Goal: Transaction & Acquisition: Purchase product/service

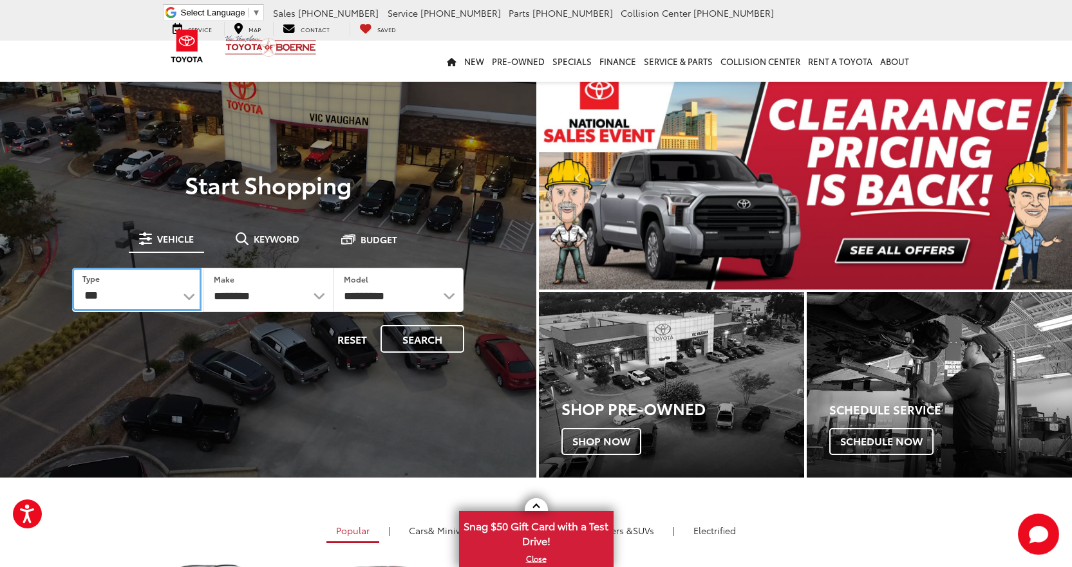
click at [189, 301] on select "*** *** **** *********" at bounding box center [136, 289] width 129 height 43
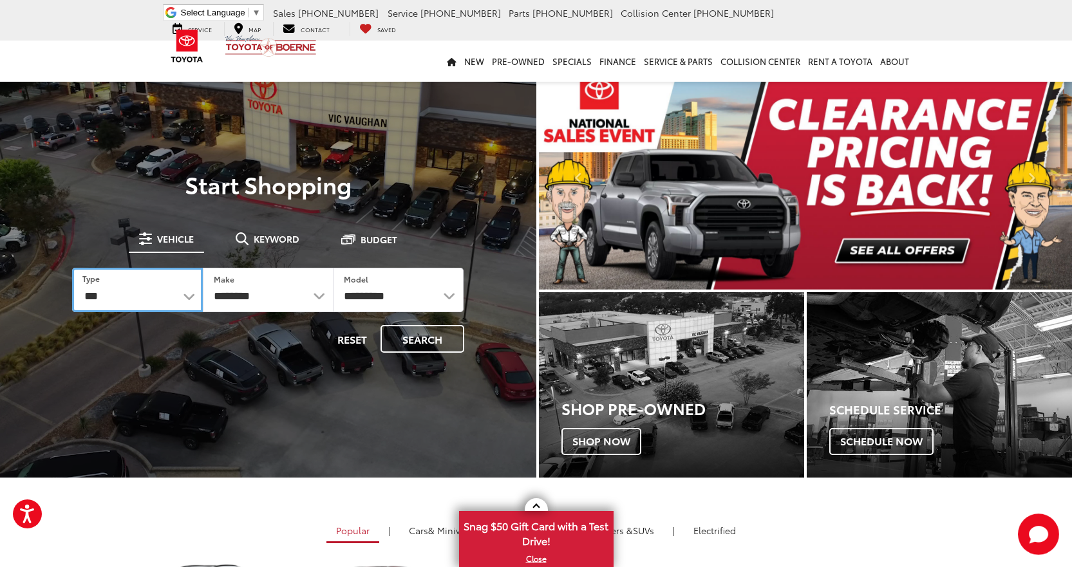
select select "******"
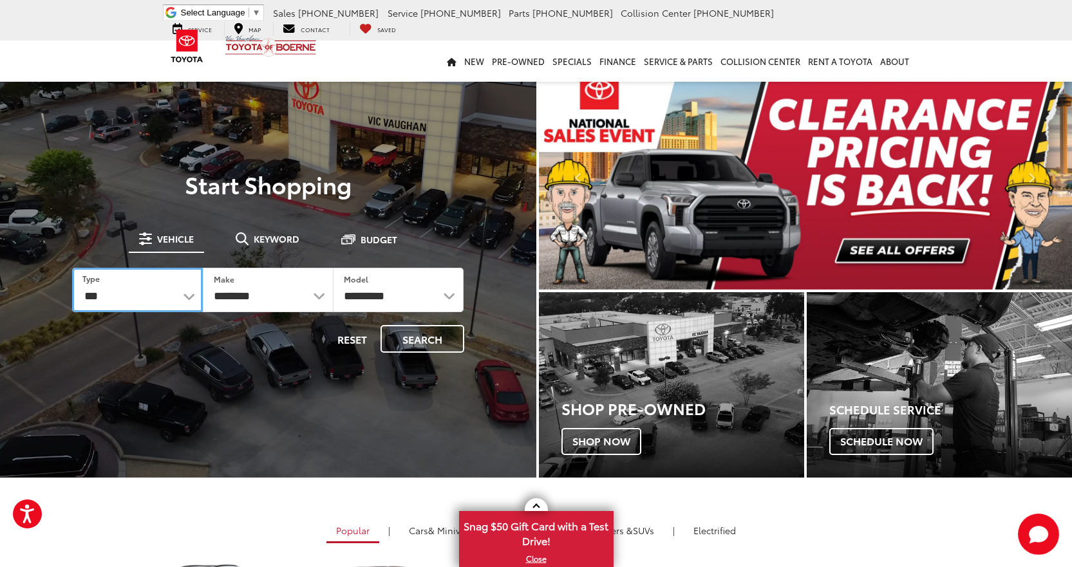
click at [72, 268] on select "*** *** **** *********" at bounding box center [137, 290] width 131 height 44
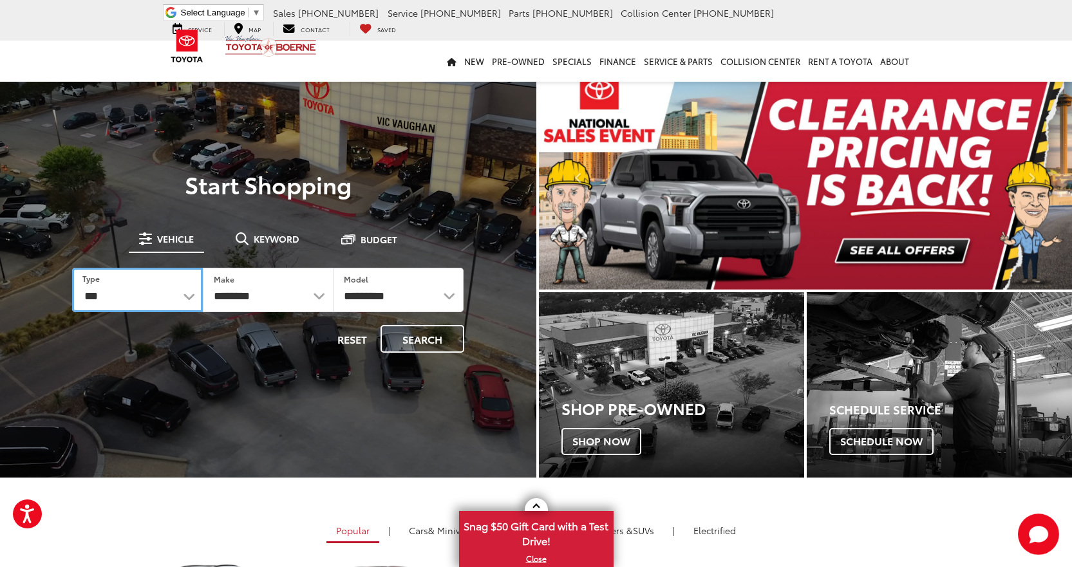
select select "******"
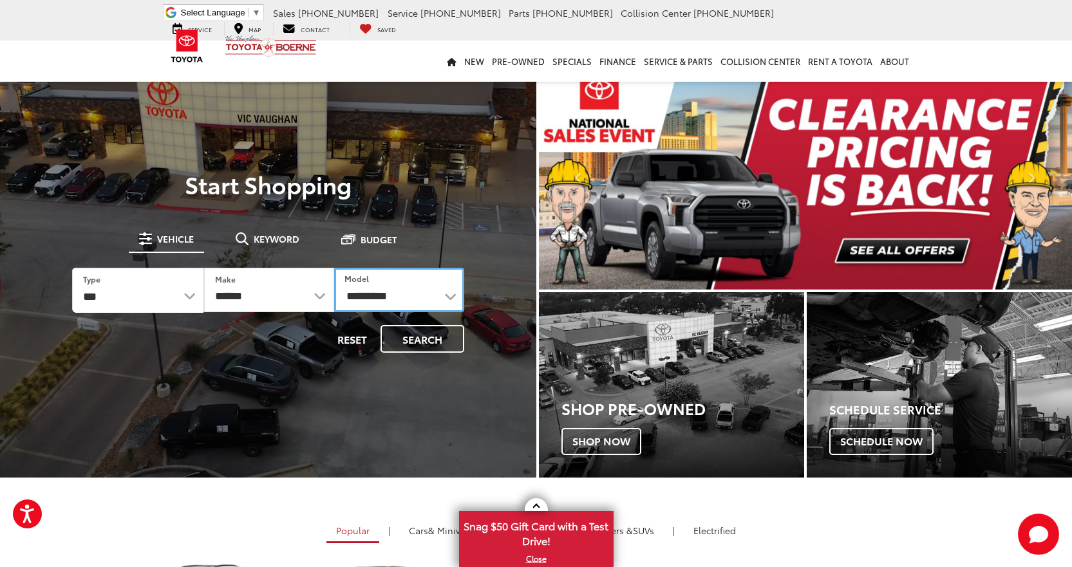
click at [391, 292] on select "**********" at bounding box center [399, 290] width 130 height 44
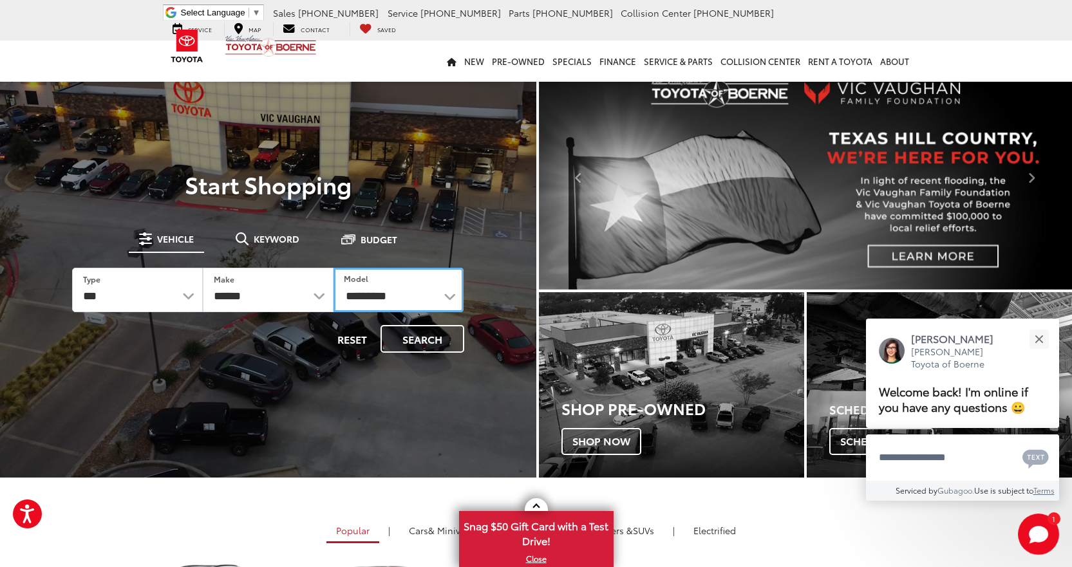
select select "******"
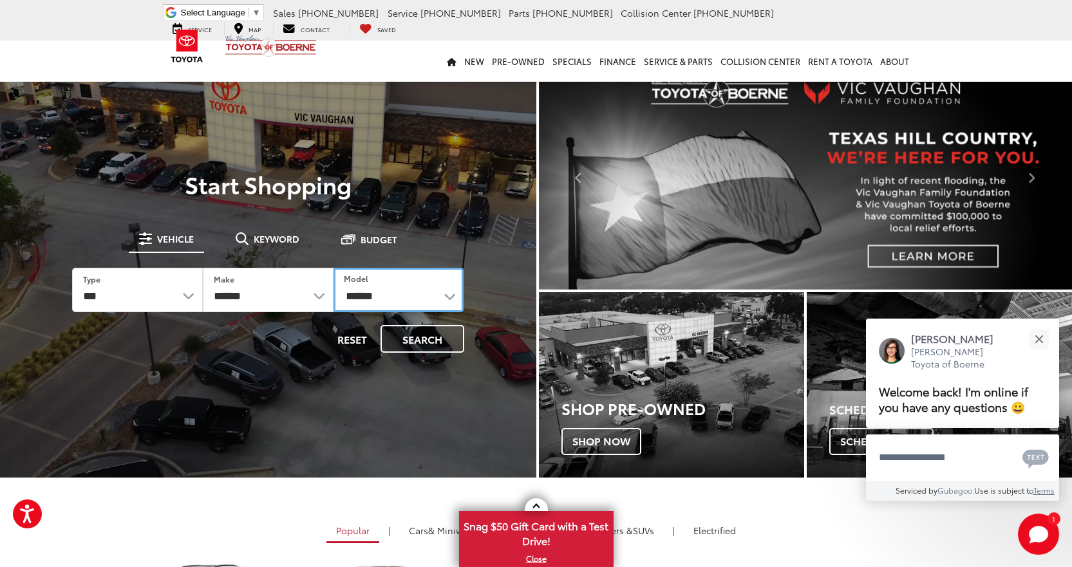
click at [333, 268] on select "**********" at bounding box center [398, 290] width 131 height 44
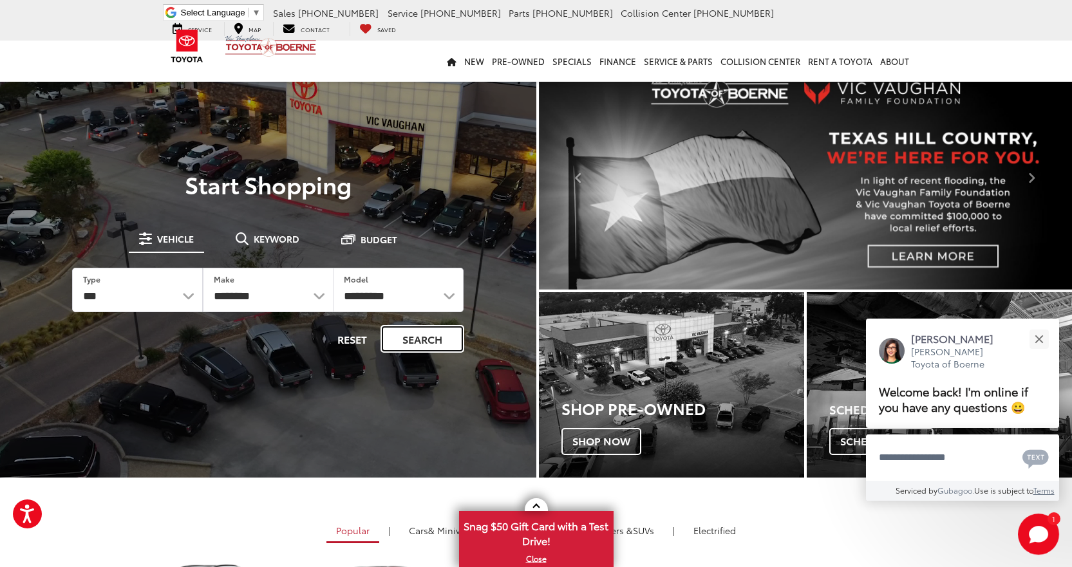
click at [438, 339] on button "Search" at bounding box center [422, 339] width 84 height 28
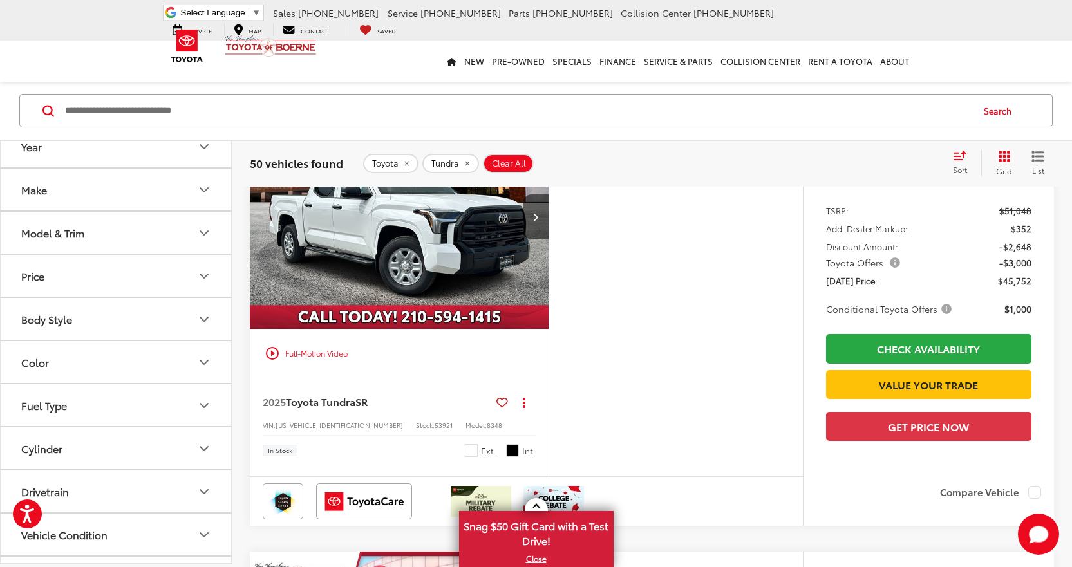
click at [201, 237] on icon "Model & Trim" at bounding box center [203, 232] width 15 height 15
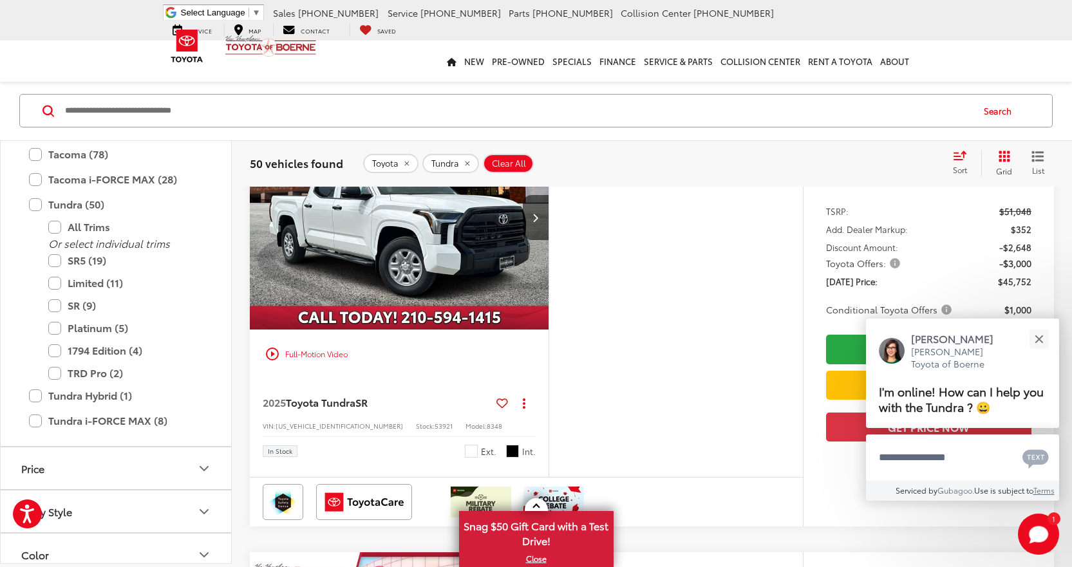
scroll to position [700, 0]
click at [122, 283] on label "Limited (11)" at bounding box center [125, 281] width 155 height 23
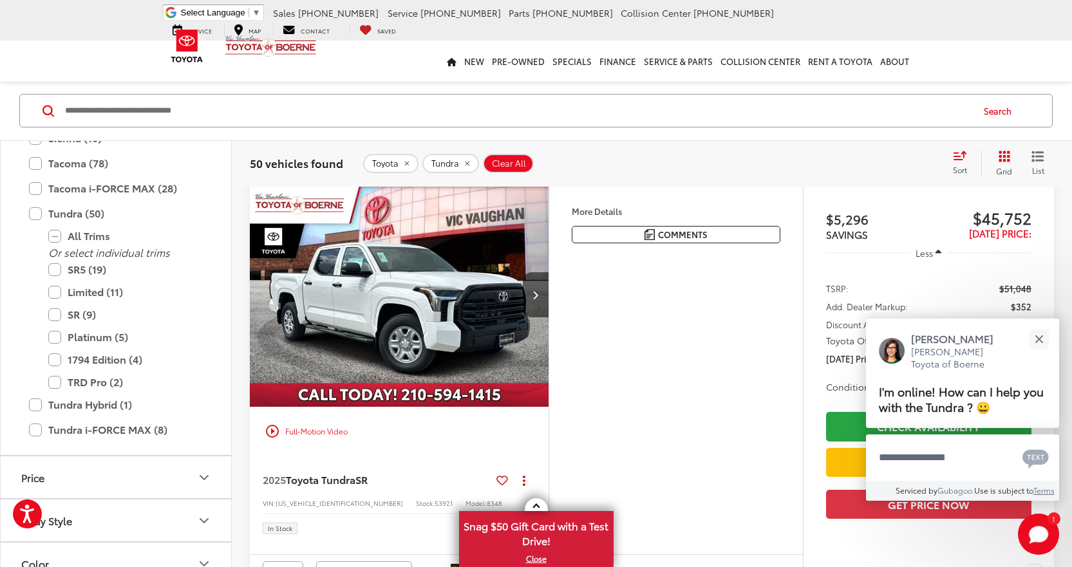
scroll to position [109, 0]
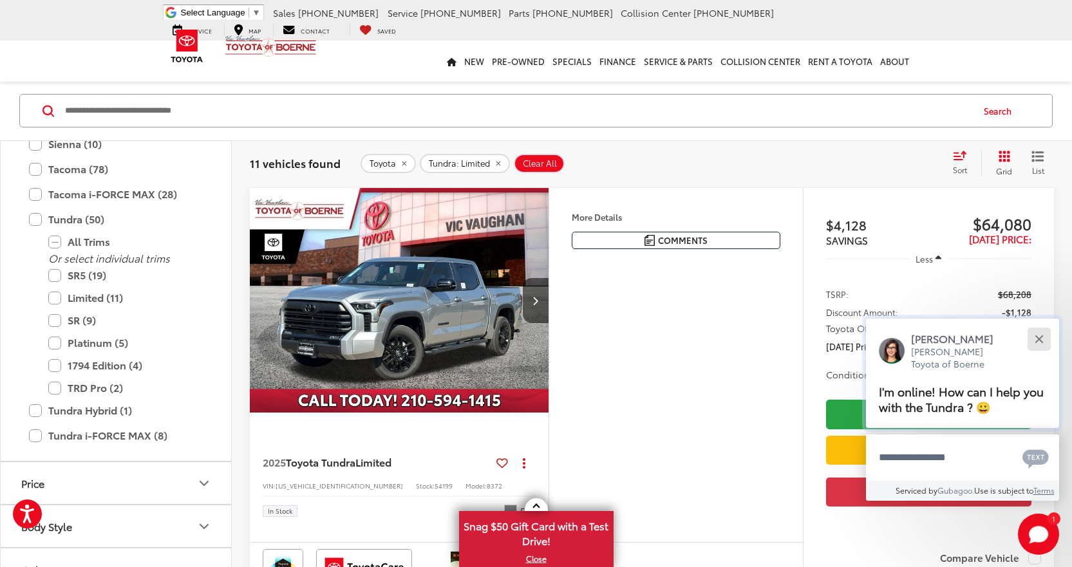
click at [1042, 342] on div "Close" at bounding box center [1039, 339] width 8 height 8
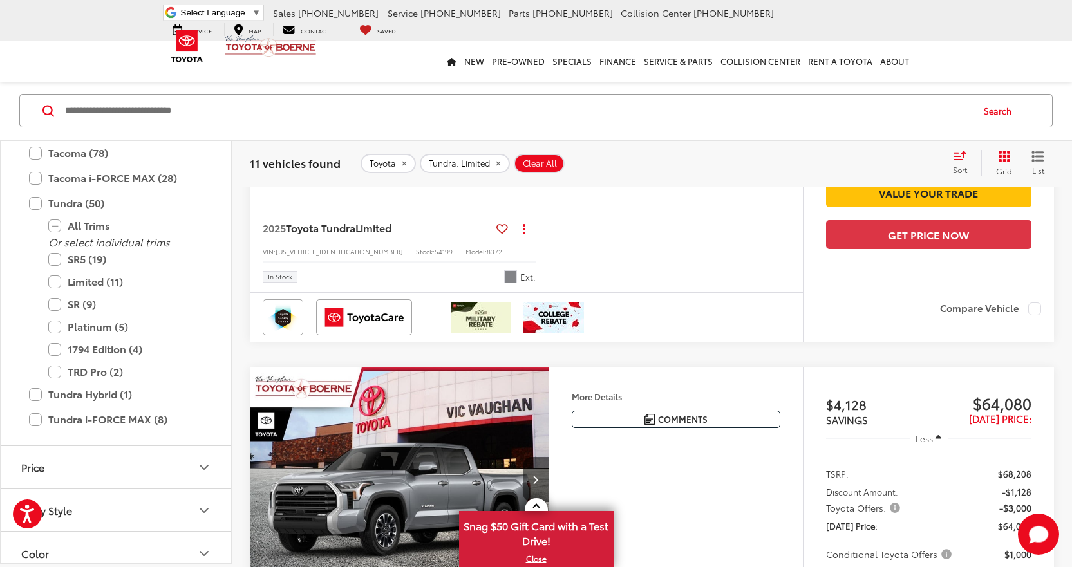
click at [52, 281] on label "Limited (11)" at bounding box center [125, 281] width 155 height 23
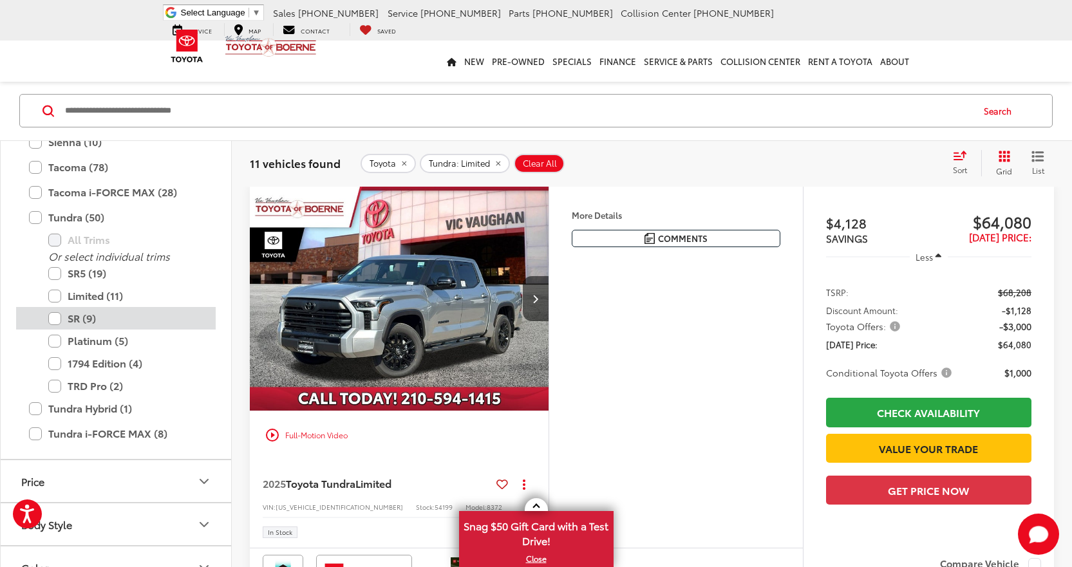
scroll to position [109, 0]
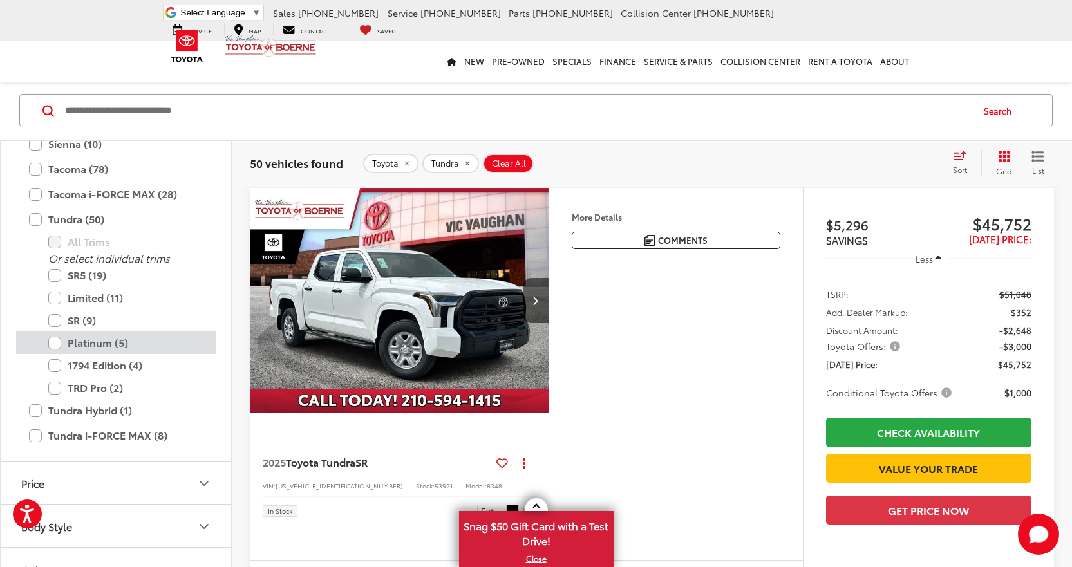
click at [55, 344] on label "Platinum (5)" at bounding box center [125, 343] width 155 height 23
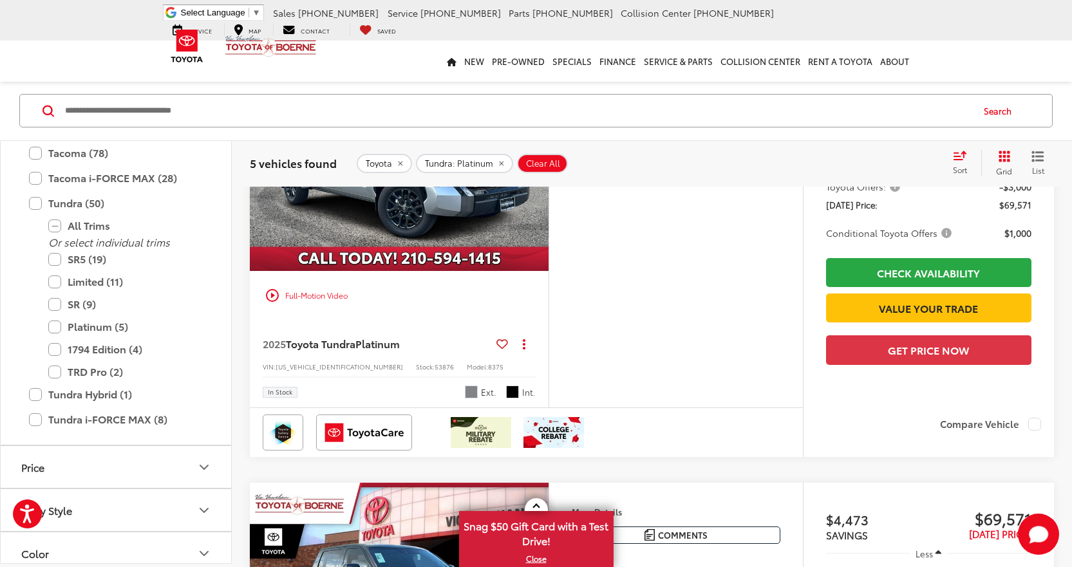
scroll to position [367, 0]
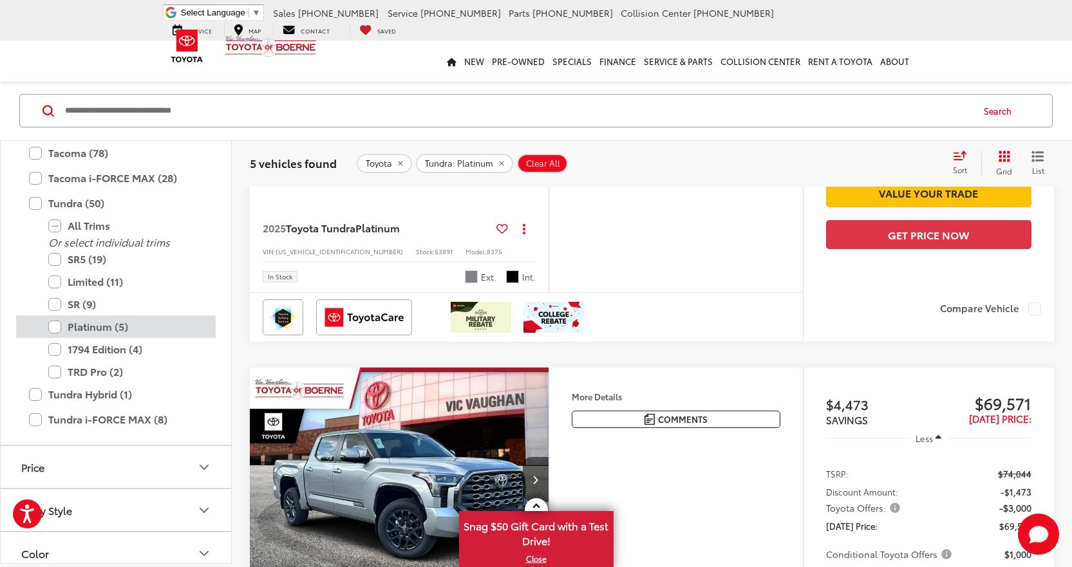
click at [55, 328] on label "Platinum (5)" at bounding box center [125, 326] width 155 height 23
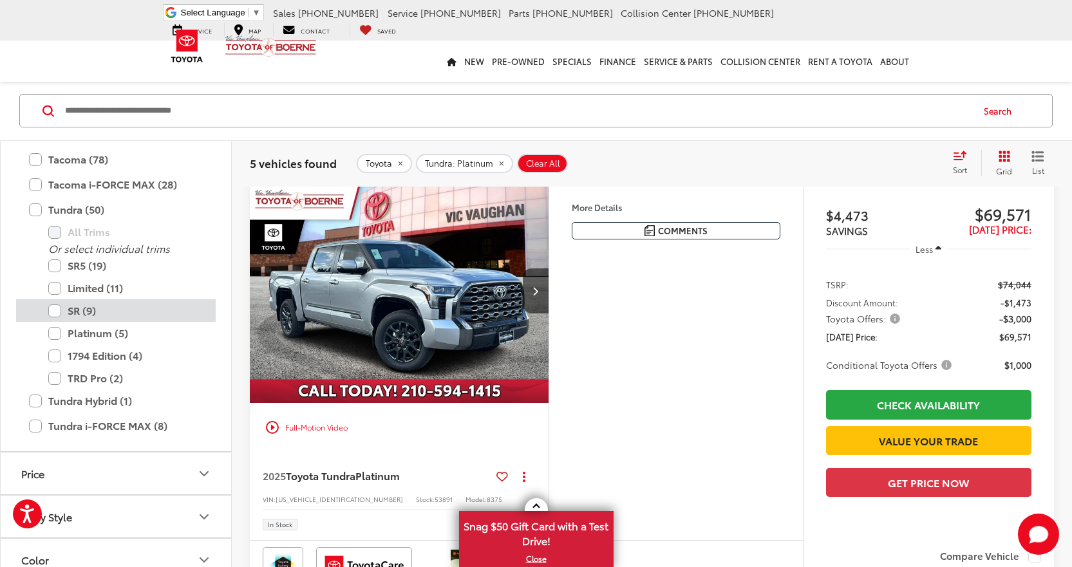
scroll to position [109, 0]
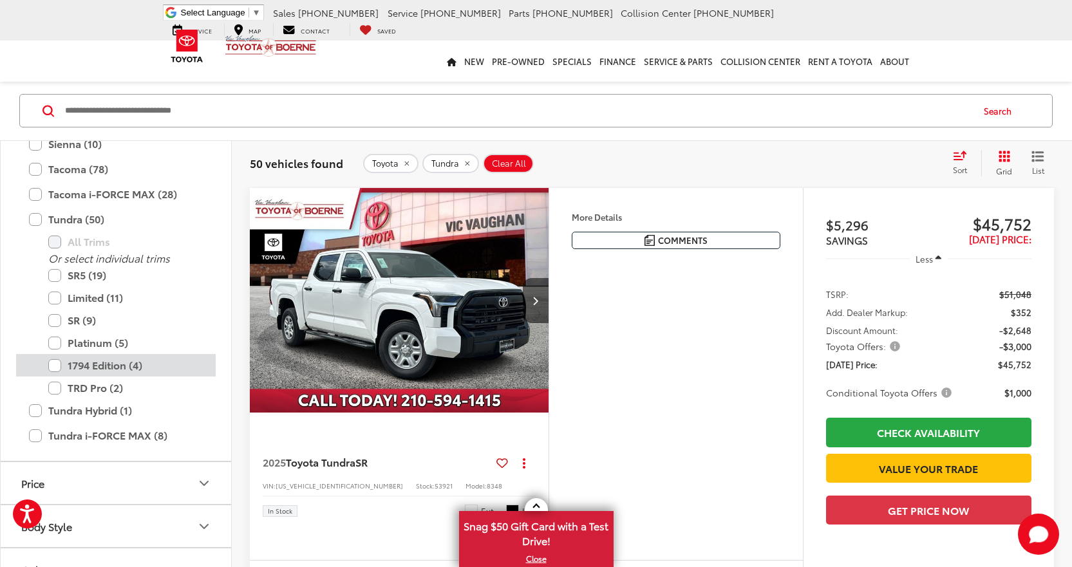
click at [56, 366] on label "1794 Edition (4)" at bounding box center [125, 365] width 155 height 23
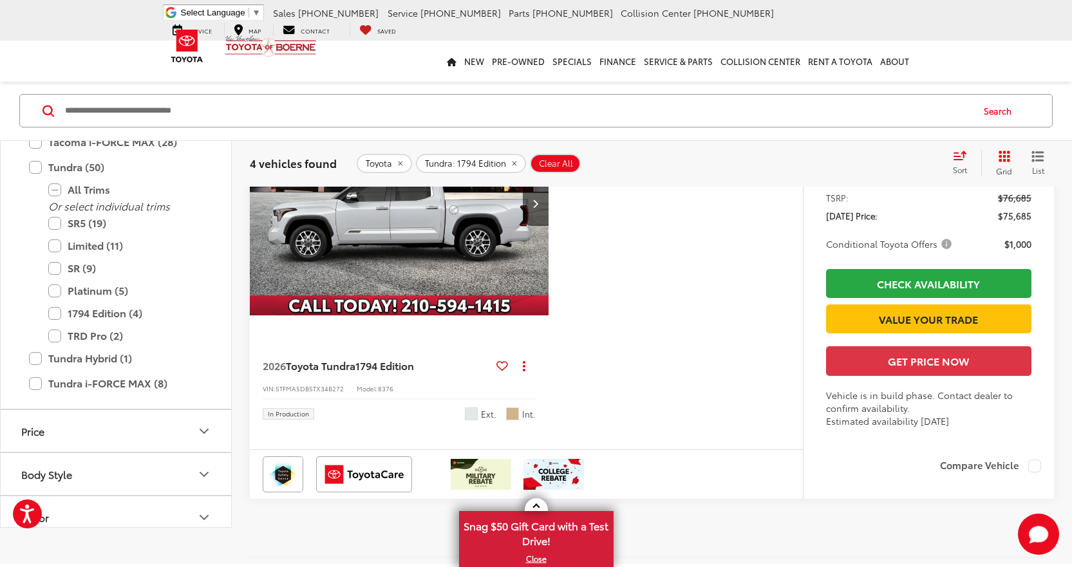
scroll to position [1526, 0]
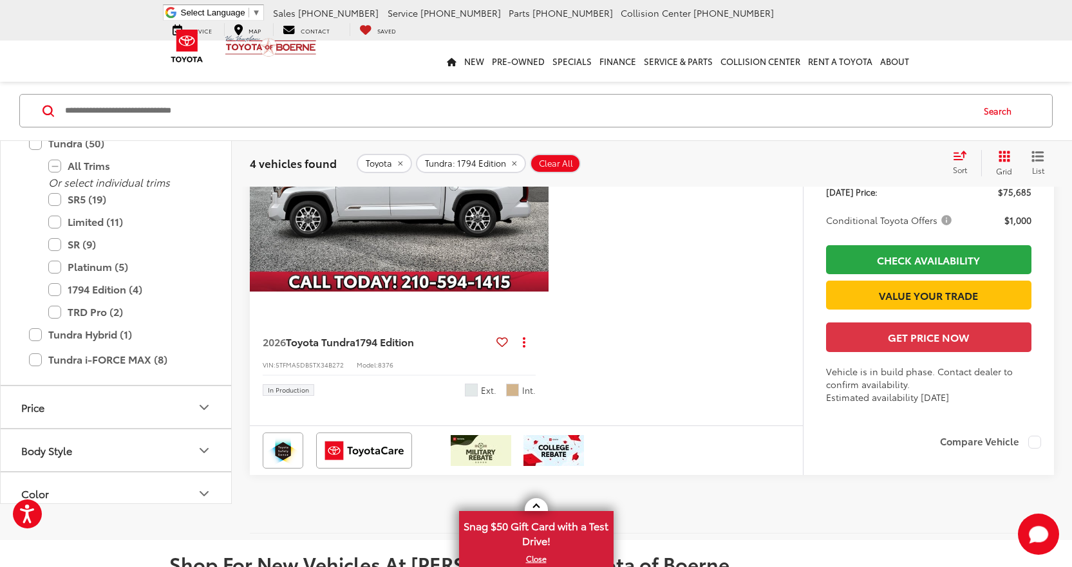
click at [541, 202] on button "Next image" at bounding box center [536, 179] width 26 height 45
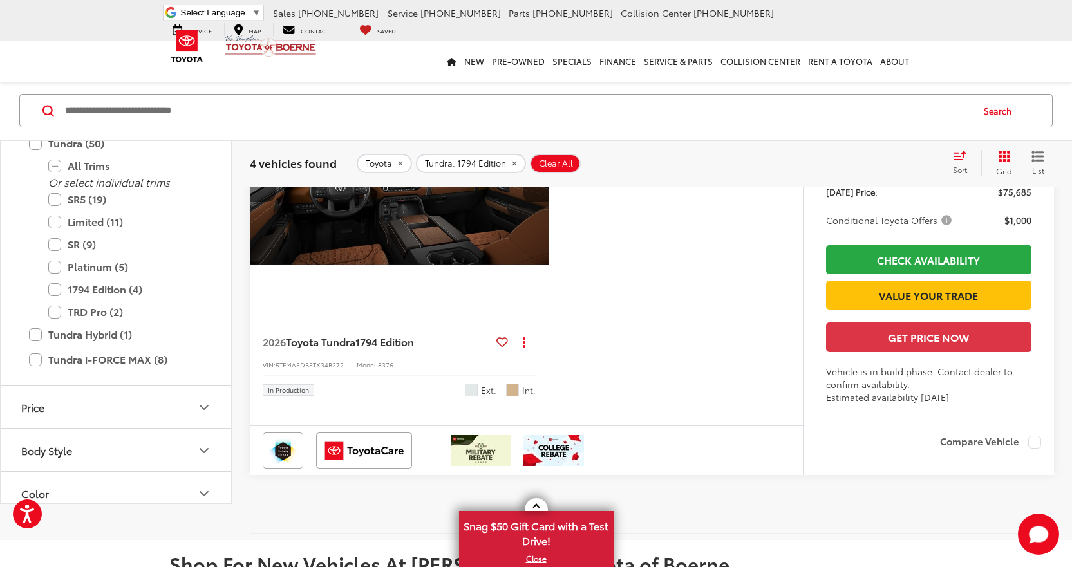
click at [541, 202] on button "Next image" at bounding box center [536, 179] width 26 height 45
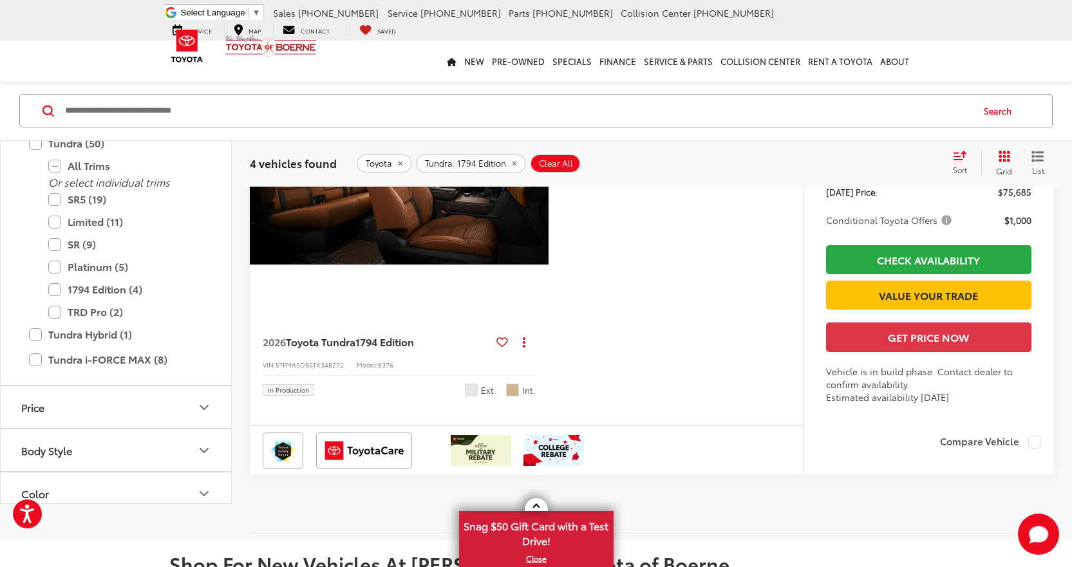
click at [541, 202] on button "Next image" at bounding box center [536, 179] width 26 height 45
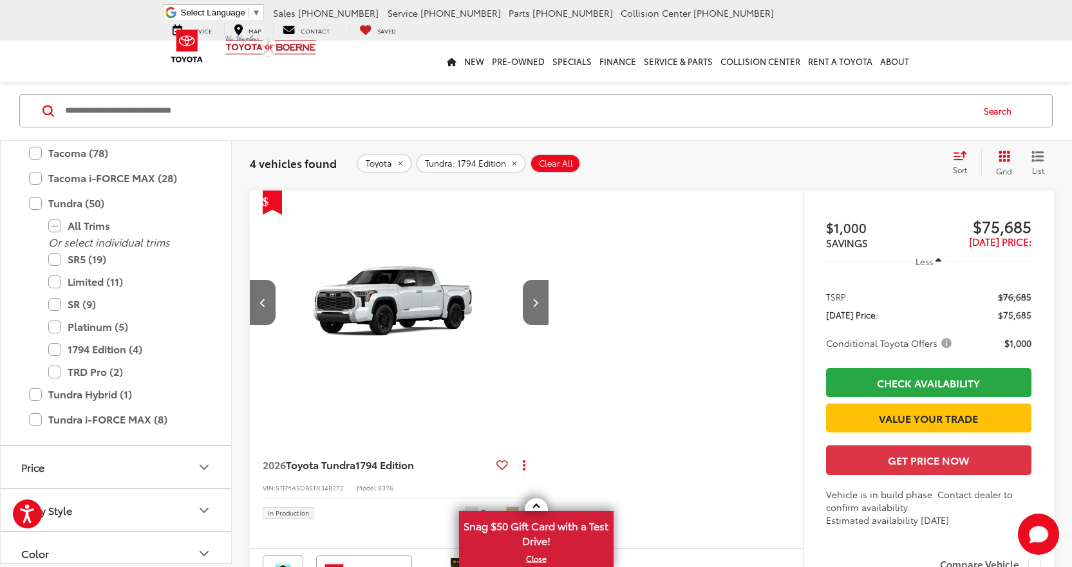
scroll to position [1333, 0]
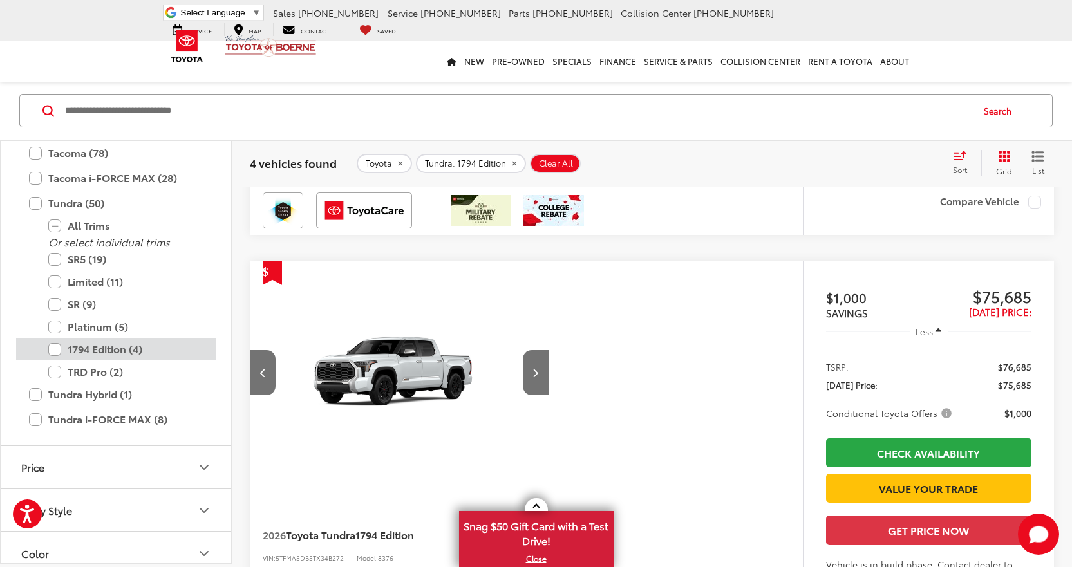
click at [56, 351] on label "1794 Edition (4)" at bounding box center [125, 349] width 155 height 23
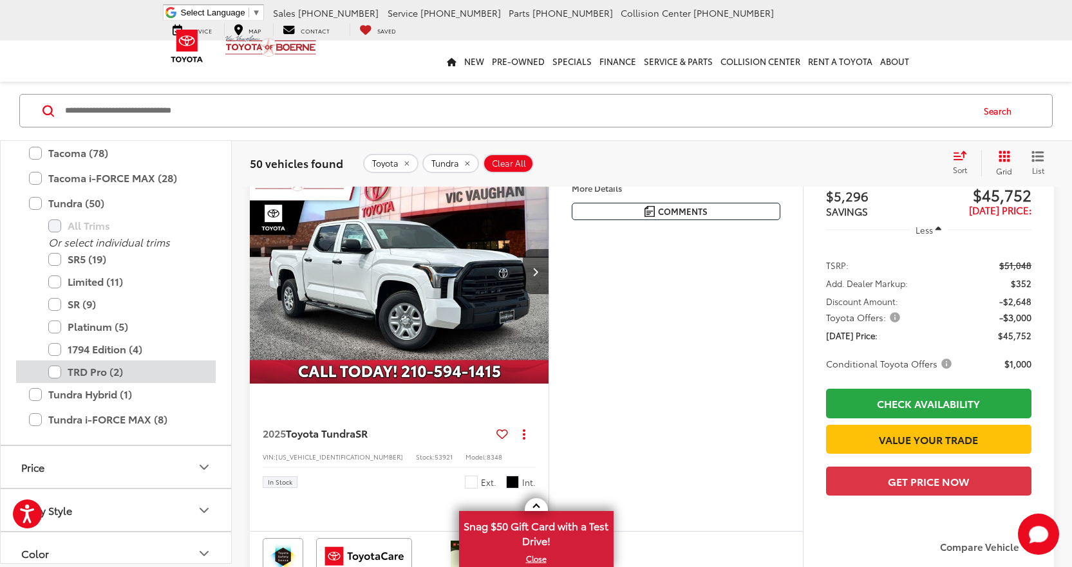
scroll to position [109, 0]
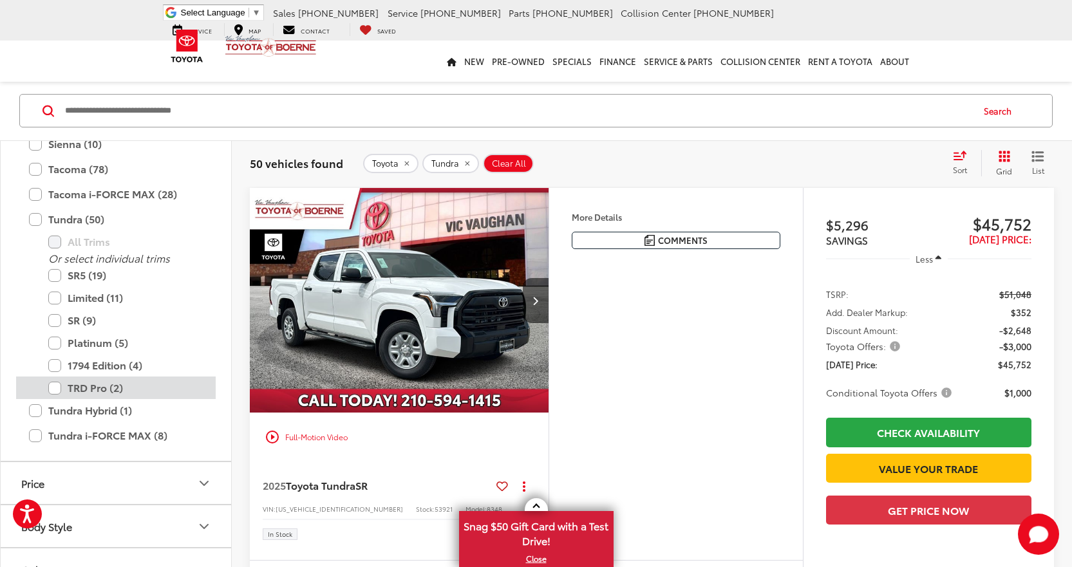
click at [54, 389] on label "TRD Pro (2)" at bounding box center [125, 388] width 155 height 23
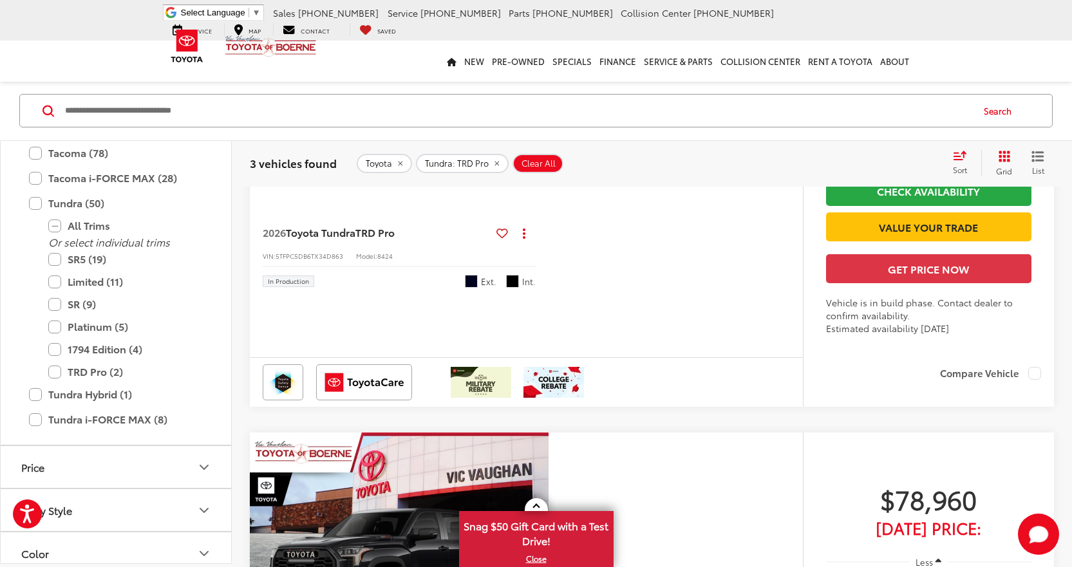
scroll to position [303, 0]
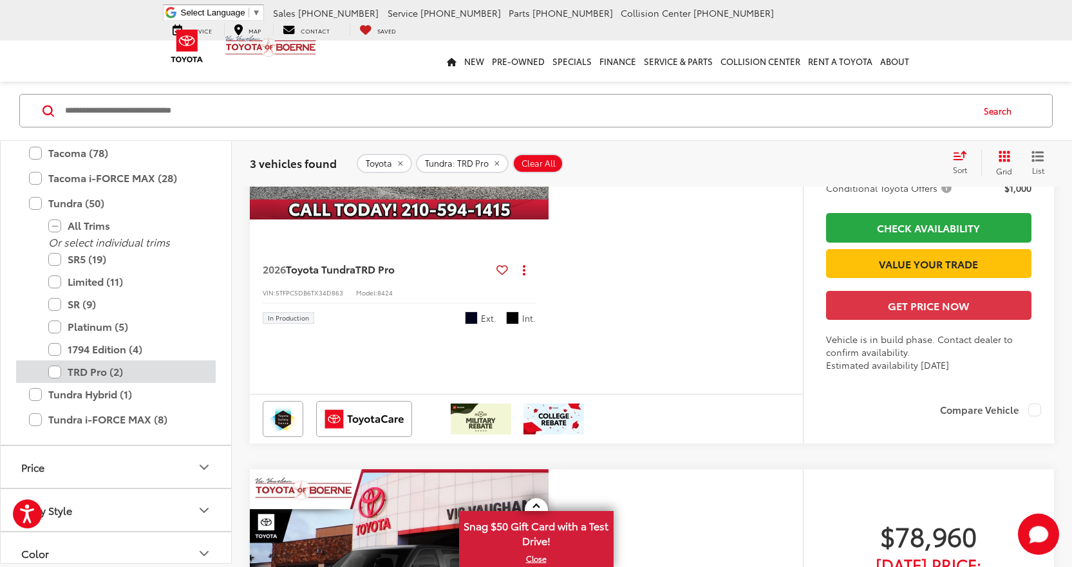
click at [54, 373] on label "TRD Pro (2)" at bounding box center [125, 372] width 155 height 23
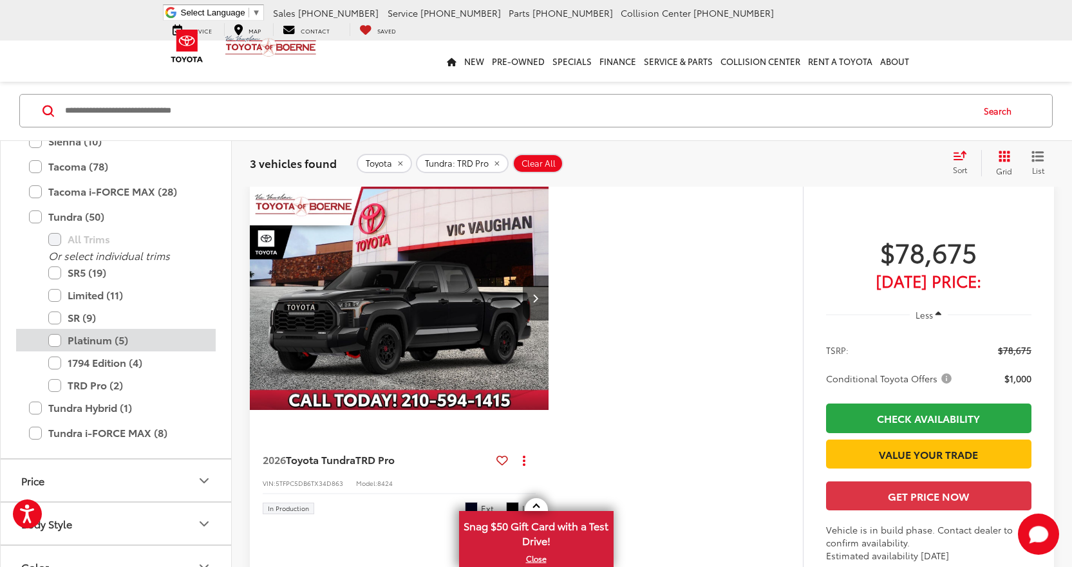
scroll to position [109, 0]
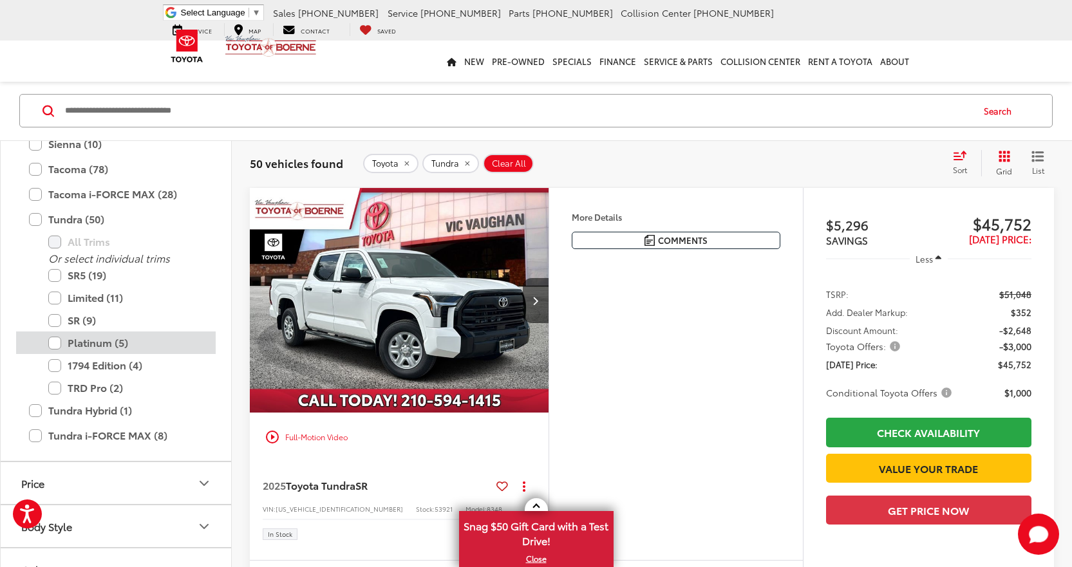
click at [54, 344] on label "Platinum (5)" at bounding box center [125, 343] width 155 height 23
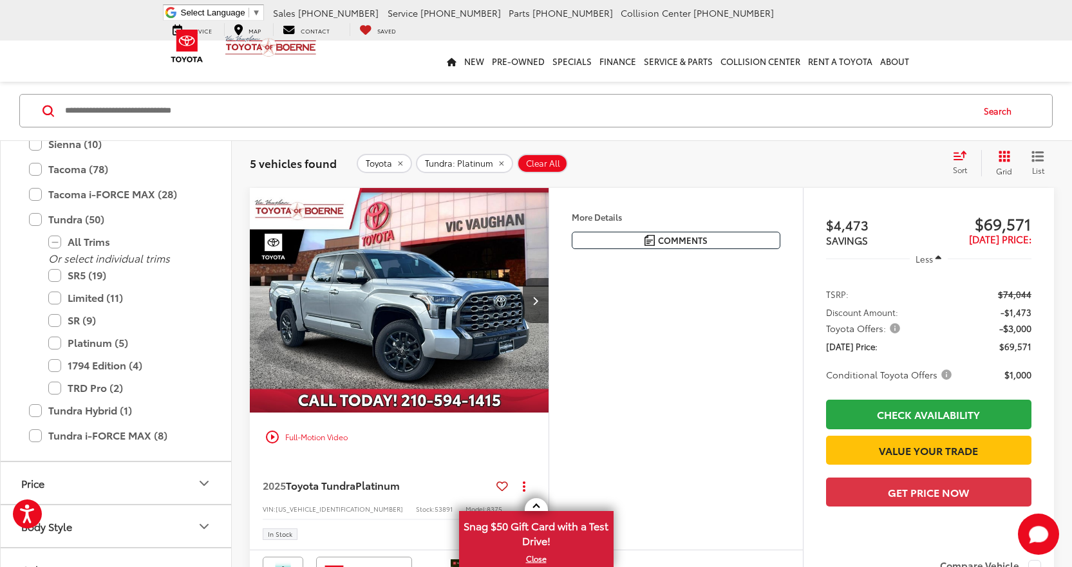
click at [494, 270] on img "2025 Toyota Tundra Platinum 0" at bounding box center [399, 300] width 301 height 225
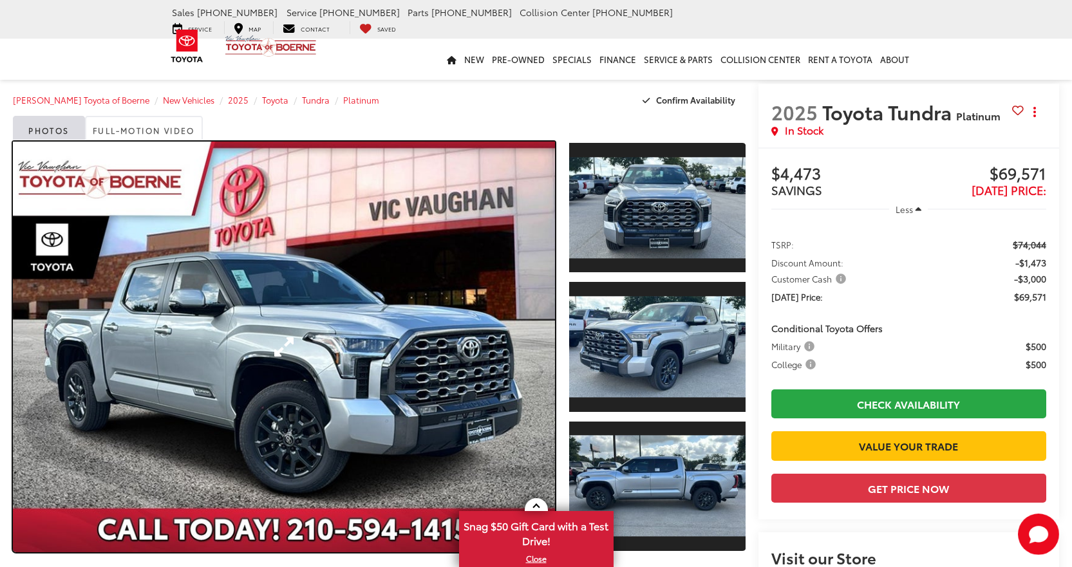
click at [400, 310] on link "Expand Photo 0" at bounding box center [284, 347] width 542 height 411
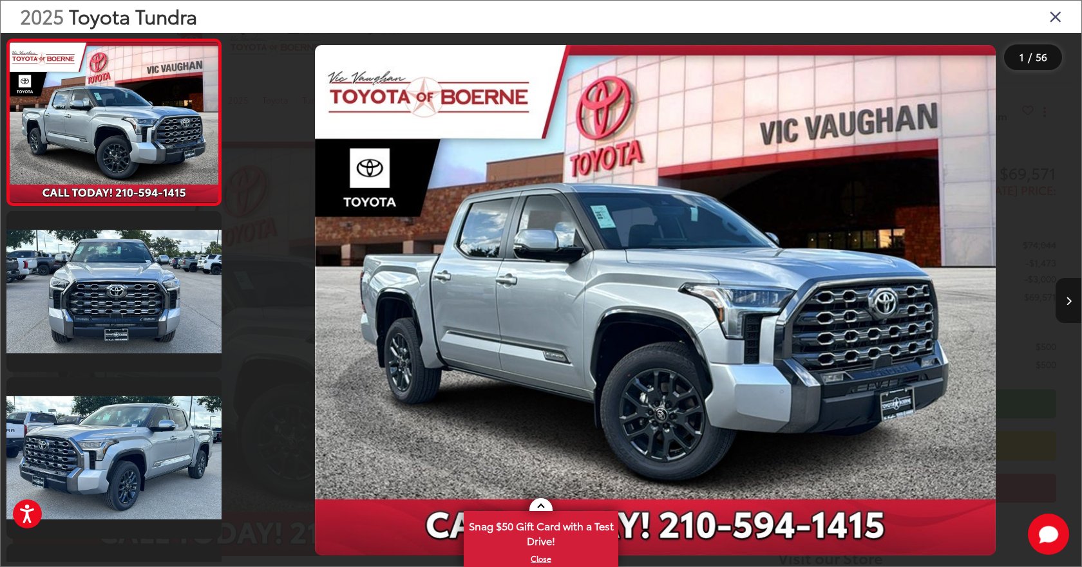
click at [1065, 303] on icon "Next image" at bounding box center [1068, 301] width 6 height 9
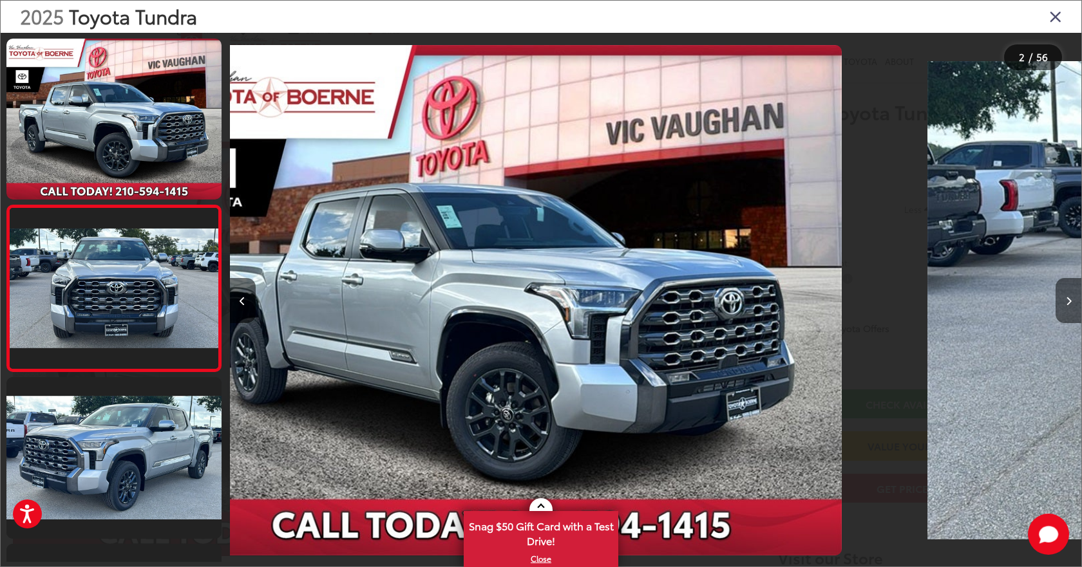
scroll to position [26, 0]
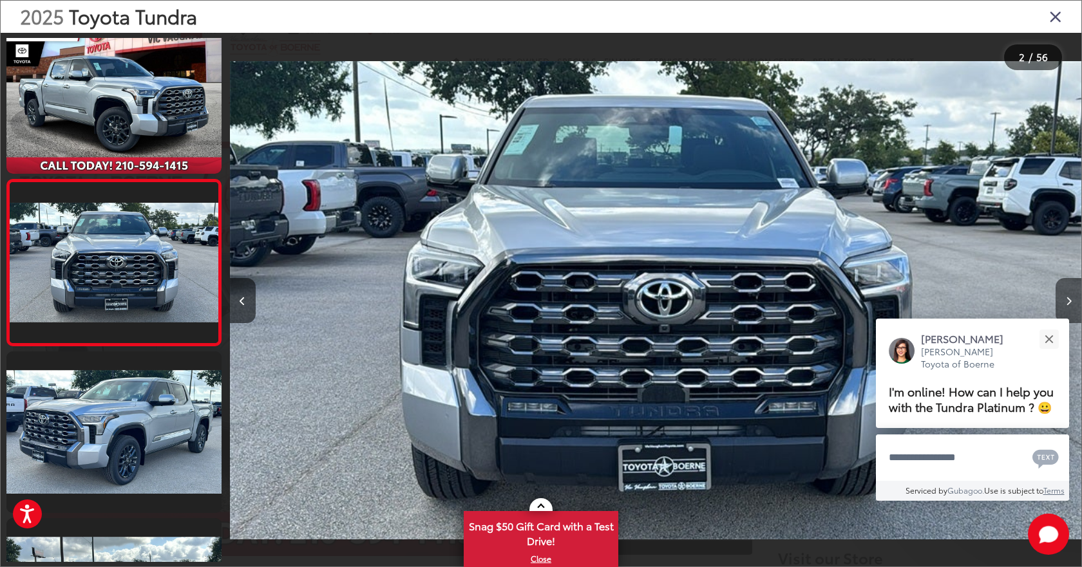
click at [1065, 303] on icon "Next image" at bounding box center [1068, 301] width 6 height 9
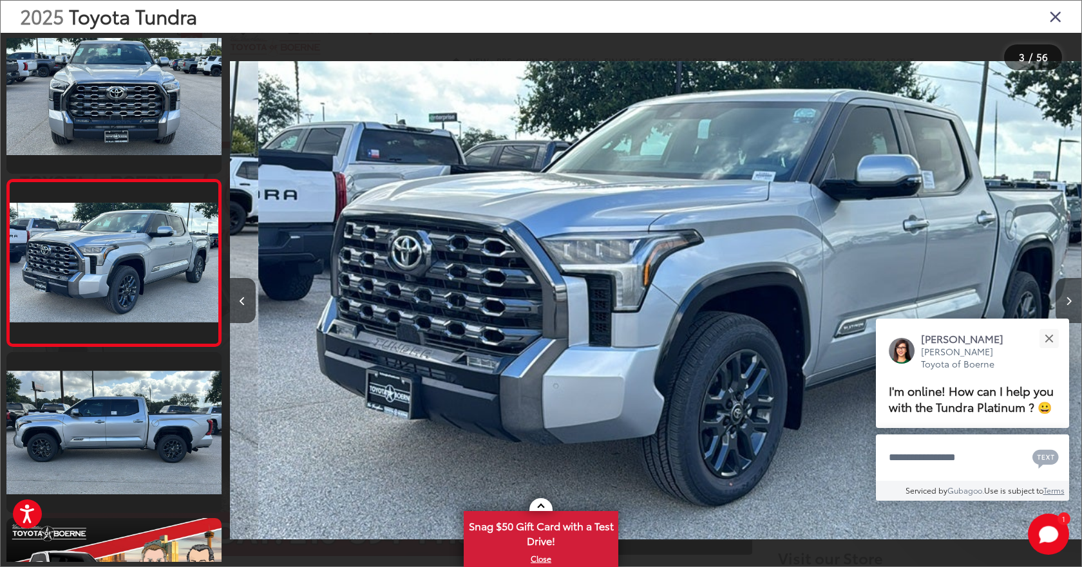
scroll to position [0, 1703]
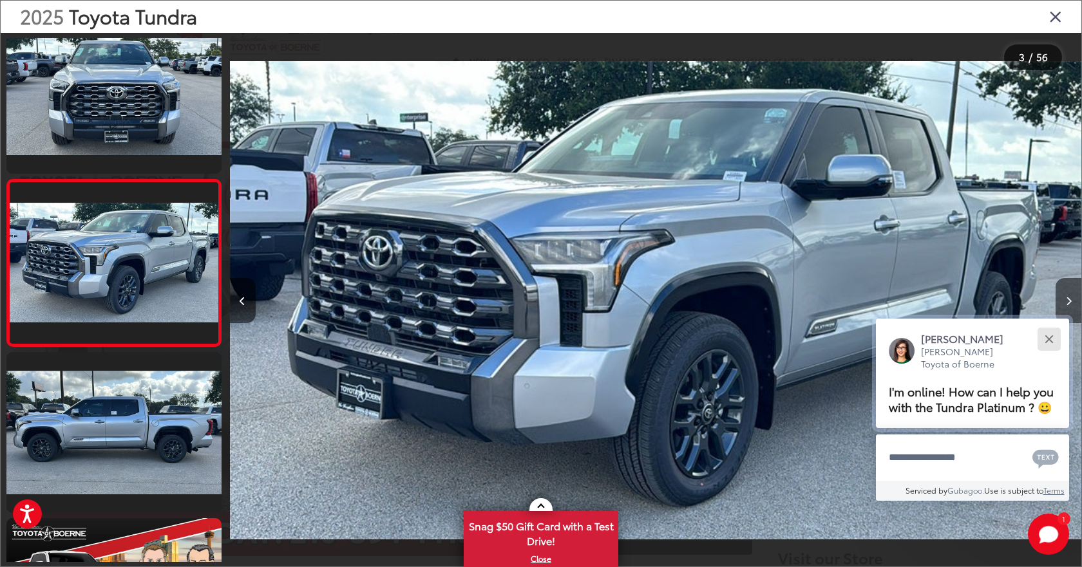
click at [1053, 337] on button "Close" at bounding box center [1049, 339] width 28 height 28
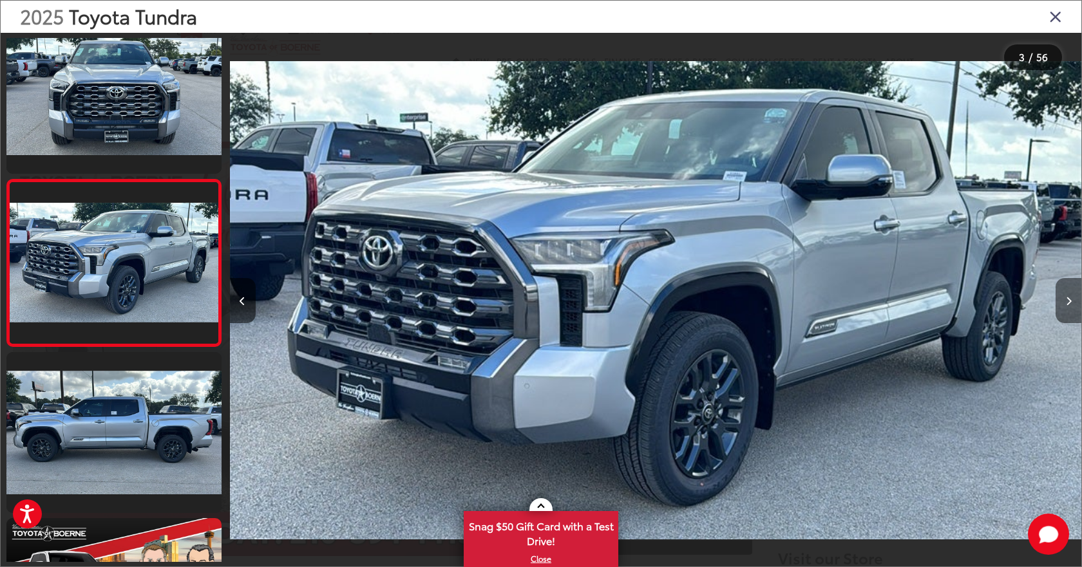
click at [1071, 302] on button "Next image" at bounding box center [1068, 300] width 26 height 45
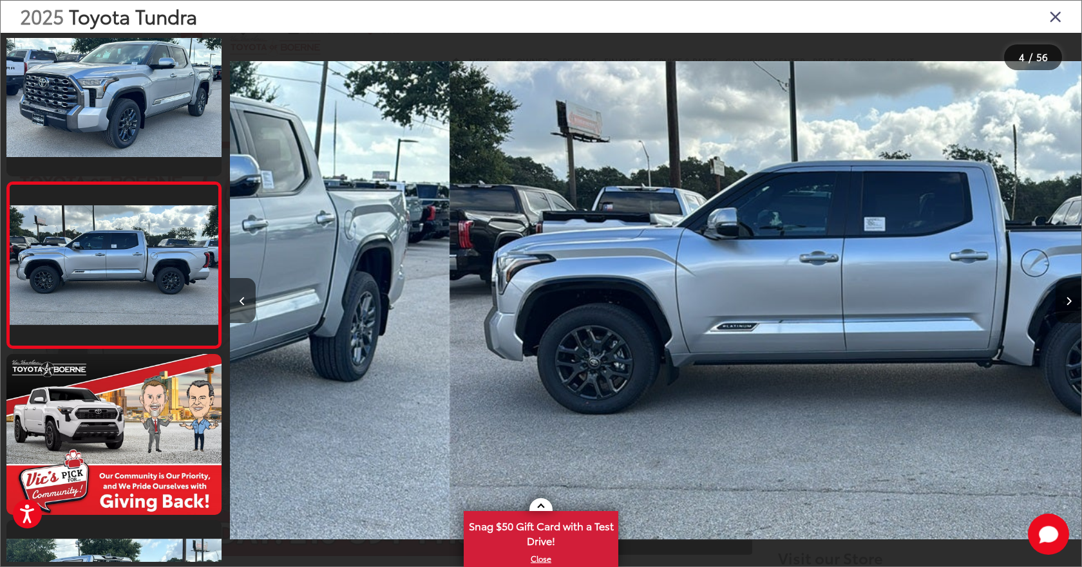
scroll to position [359, 0]
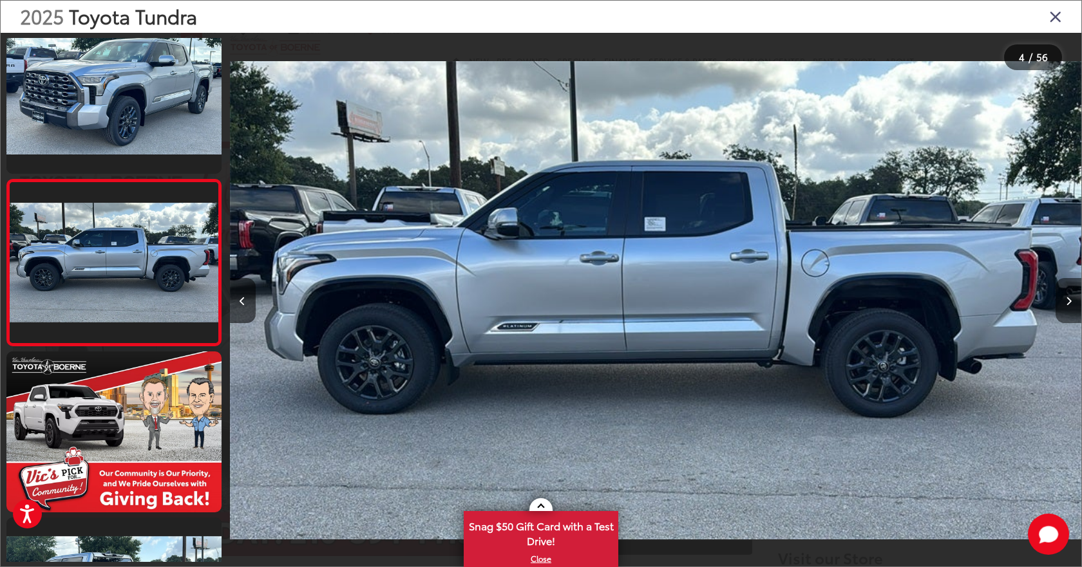
click at [1071, 302] on button "Next image" at bounding box center [1068, 300] width 26 height 45
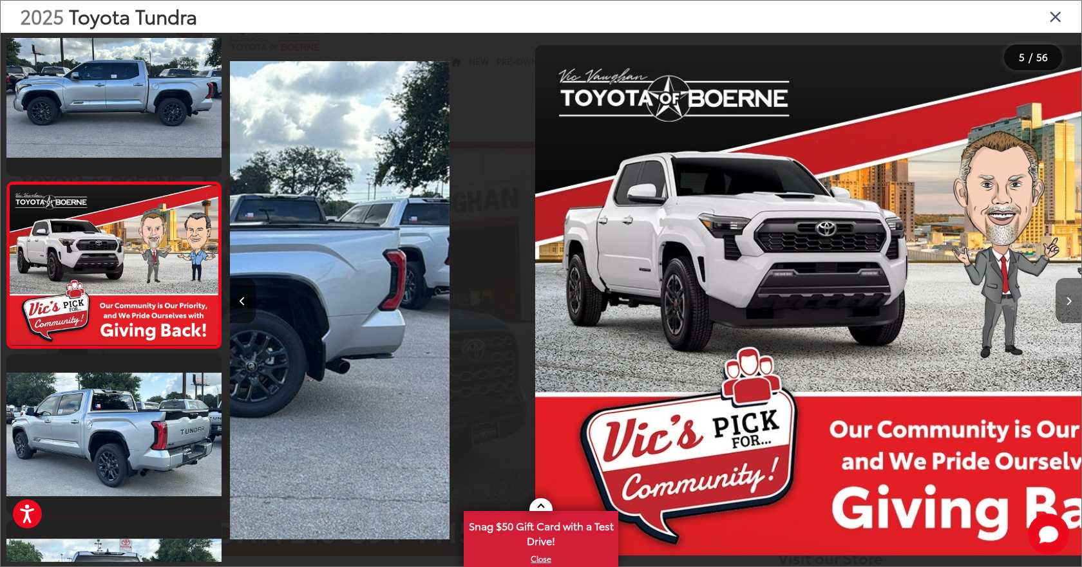
scroll to position [525, 0]
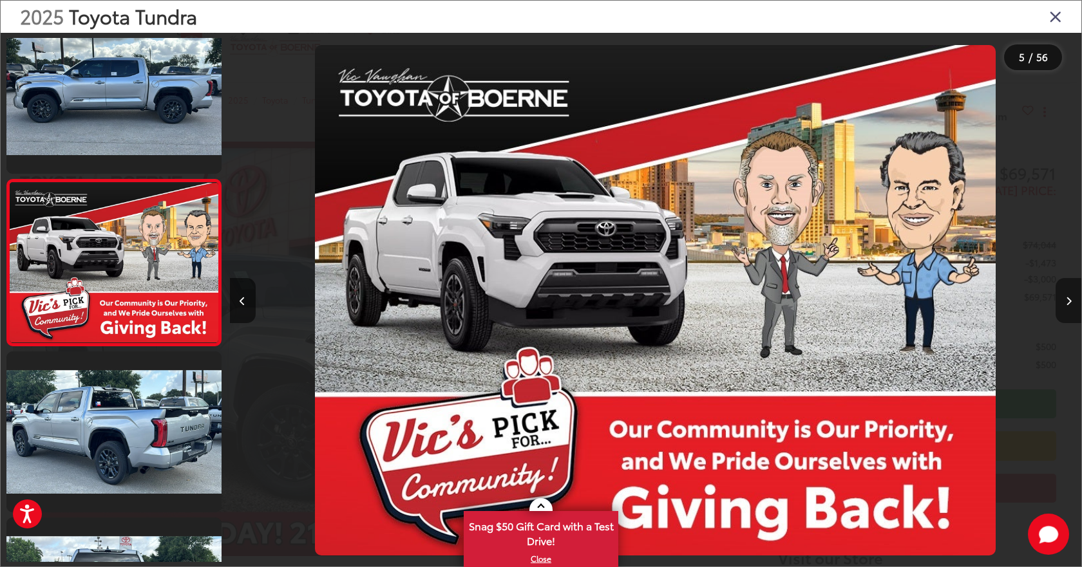
click at [1071, 302] on button "Next image" at bounding box center [1068, 300] width 26 height 45
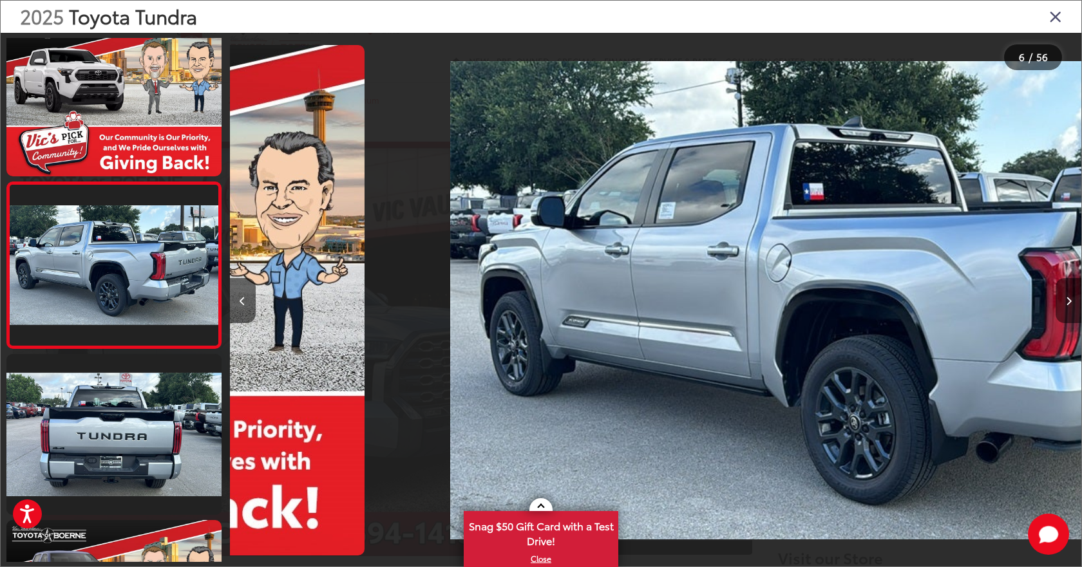
scroll to position [691, 0]
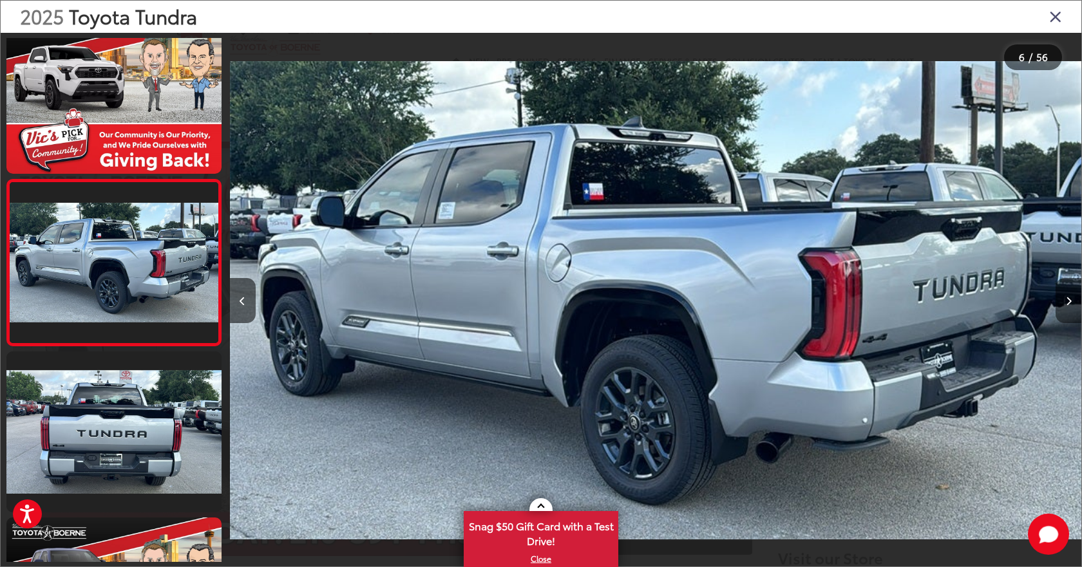
click at [1071, 302] on button "Next image" at bounding box center [1068, 300] width 26 height 45
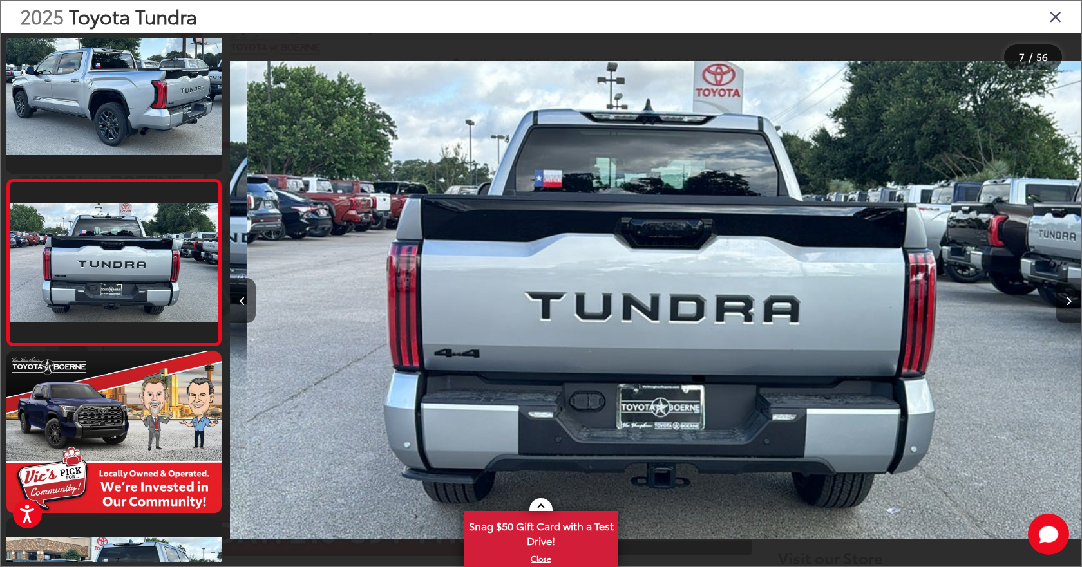
scroll to position [0, 5108]
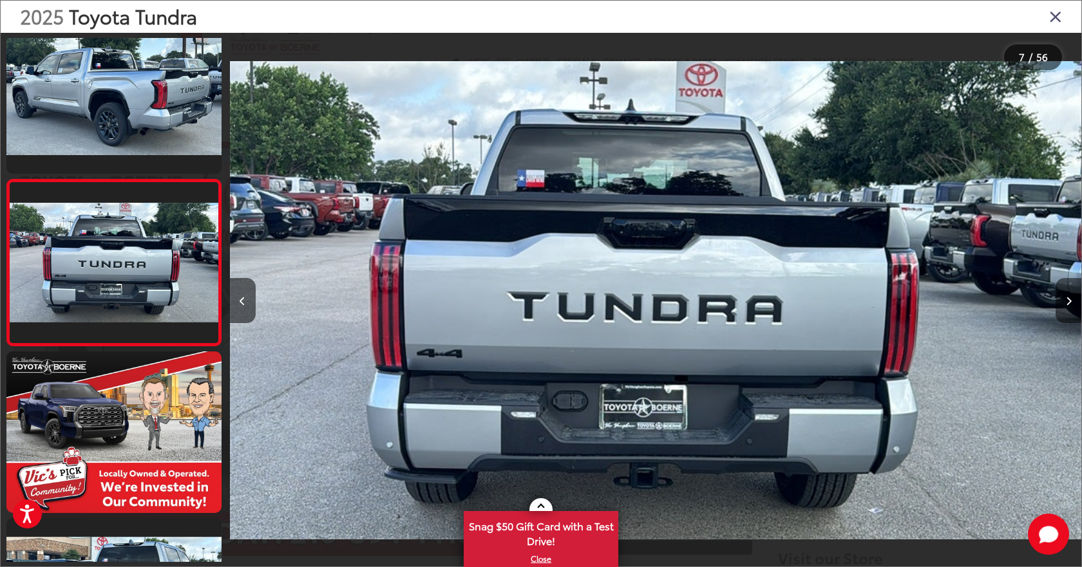
click at [1069, 302] on icon "Next image" at bounding box center [1068, 301] width 6 height 9
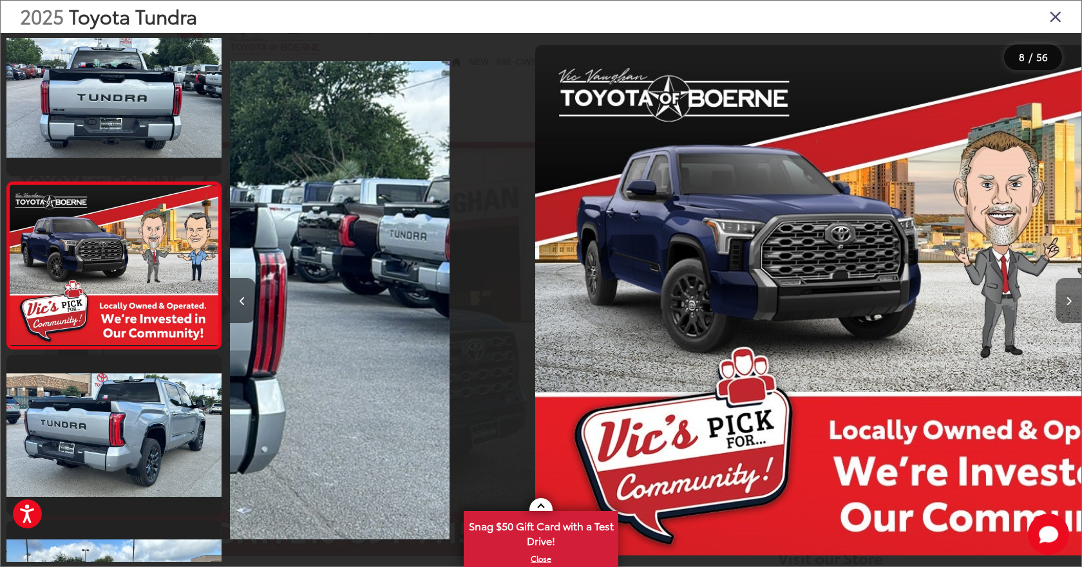
scroll to position [1023, 0]
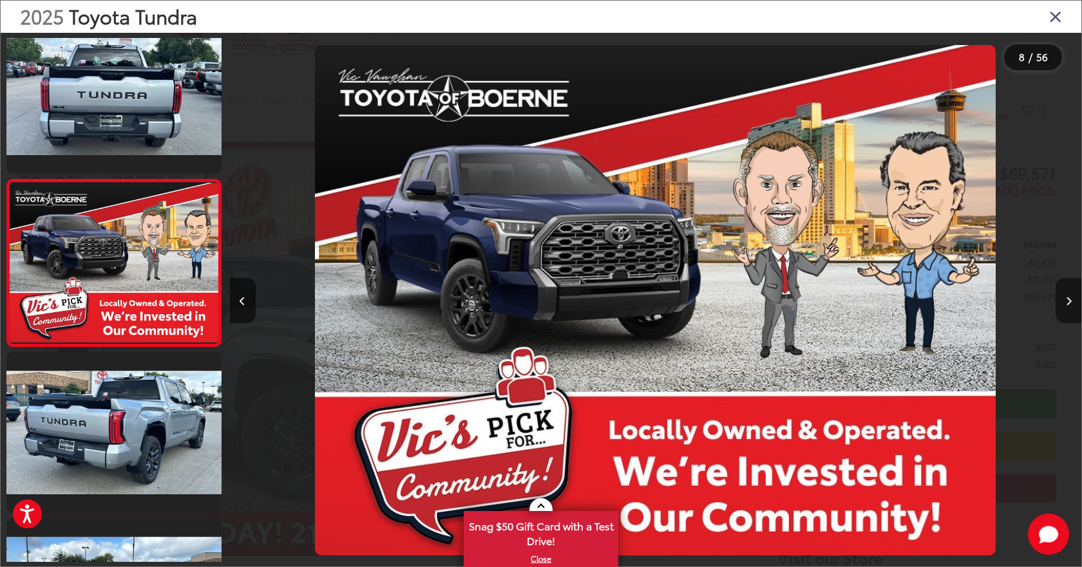
click at [1069, 302] on icon "Next image" at bounding box center [1068, 301] width 6 height 9
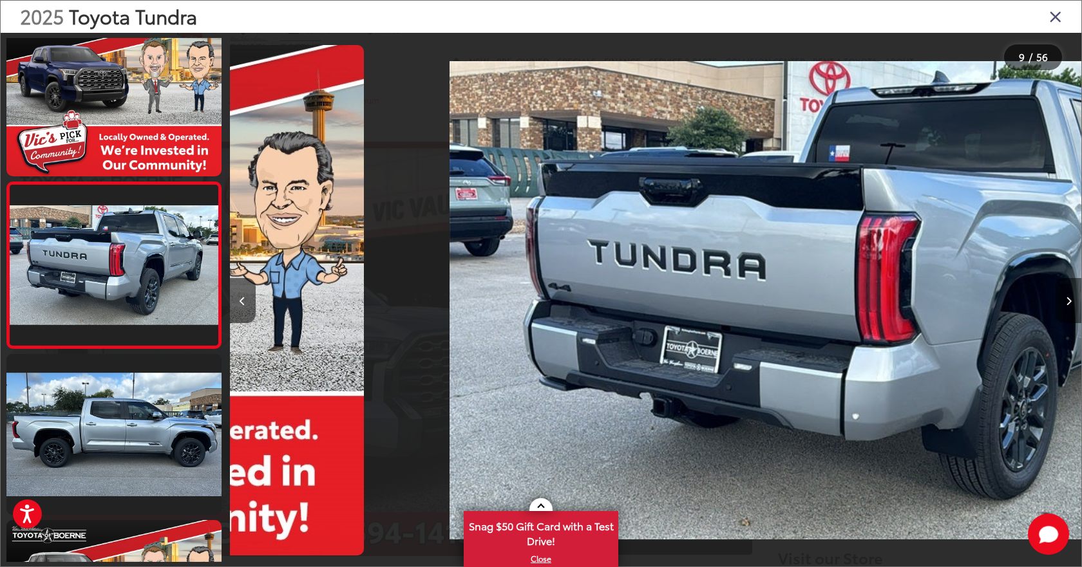
scroll to position [1190, 0]
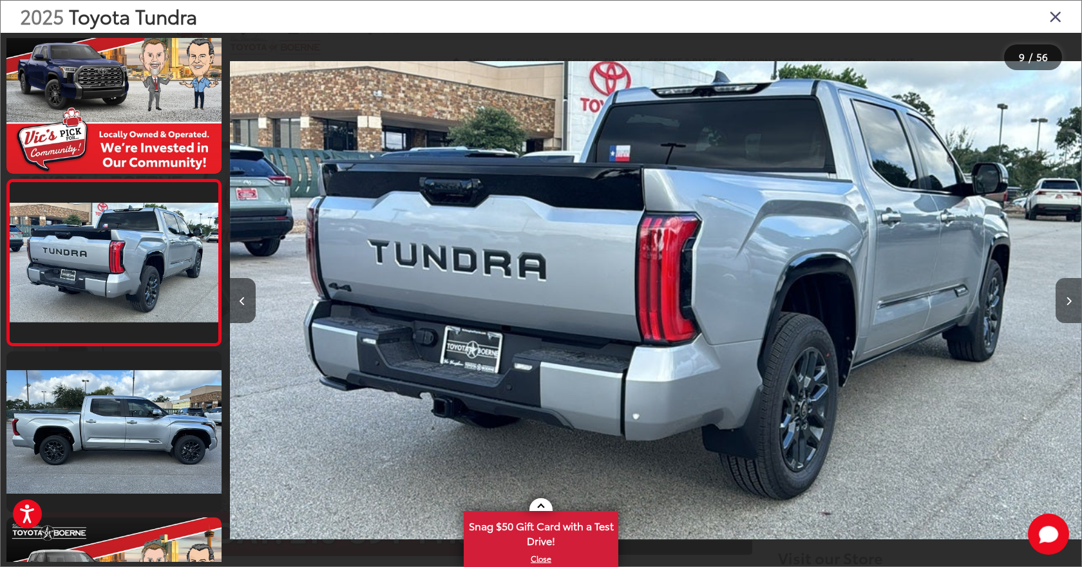
click at [1064, 302] on button "Next image" at bounding box center [1068, 300] width 26 height 45
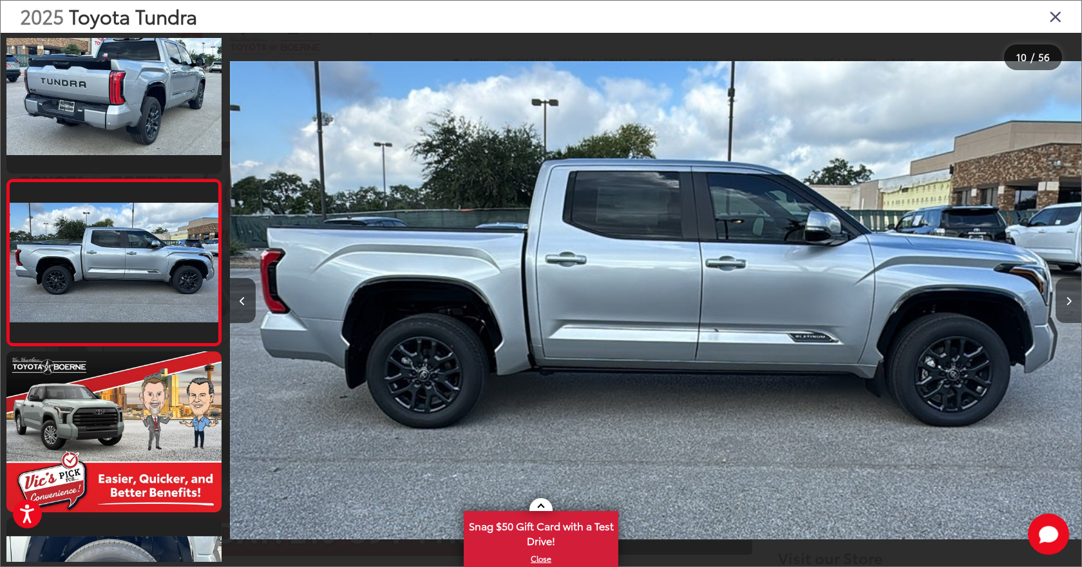
scroll to position [0, 7662]
click at [1062, 303] on button "Next image" at bounding box center [1068, 300] width 26 height 45
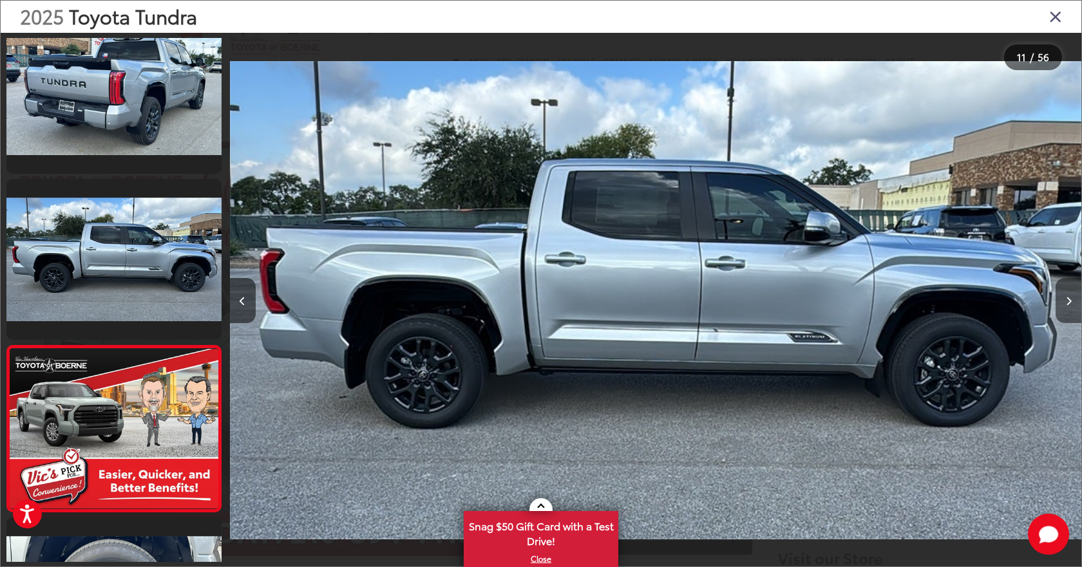
scroll to position [0, 0]
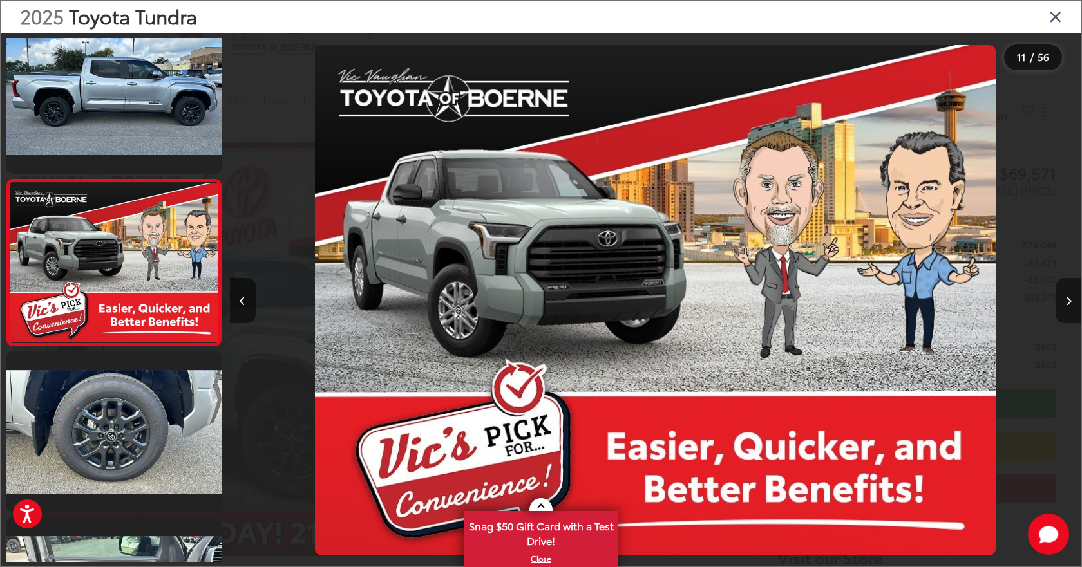
click at [1062, 302] on button "Next image" at bounding box center [1068, 300] width 26 height 45
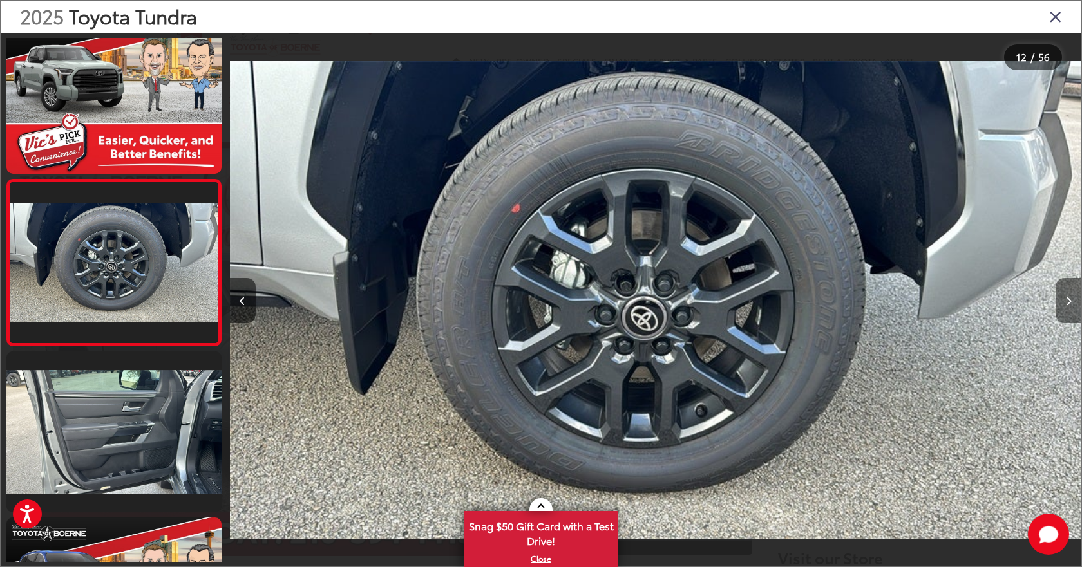
click at [1065, 302] on icon "Next image" at bounding box center [1068, 301] width 6 height 9
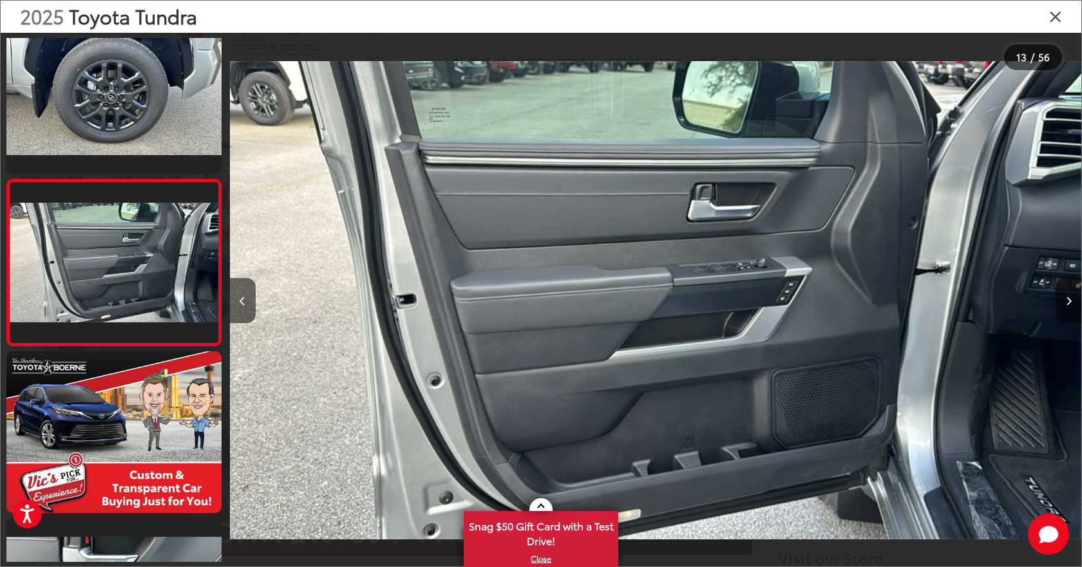
click at [1066, 302] on icon "Next image" at bounding box center [1068, 301] width 6 height 9
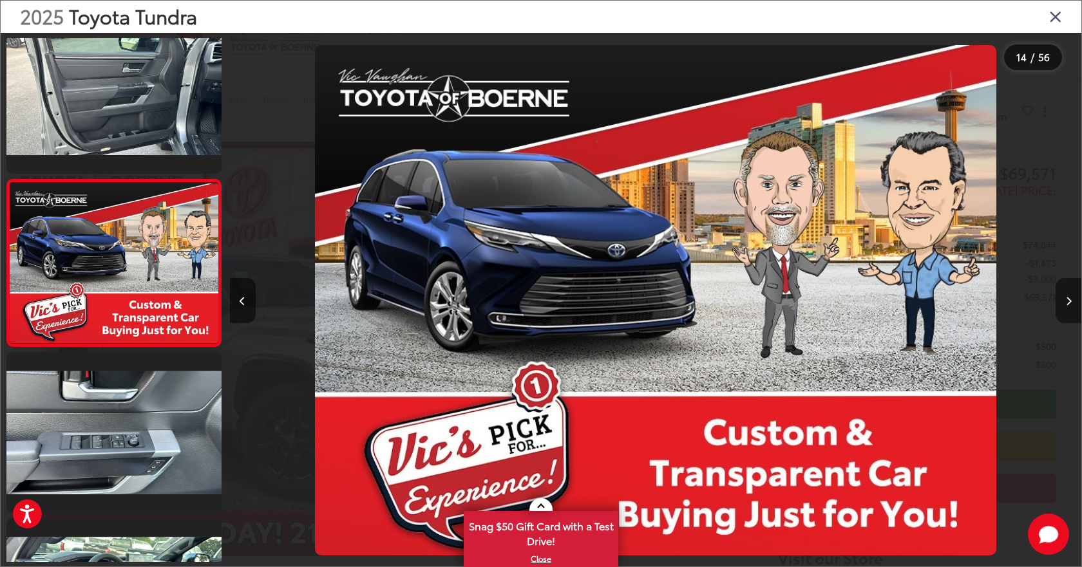
click at [1067, 302] on icon "Next image" at bounding box center [1068, 301] width 6 height 9
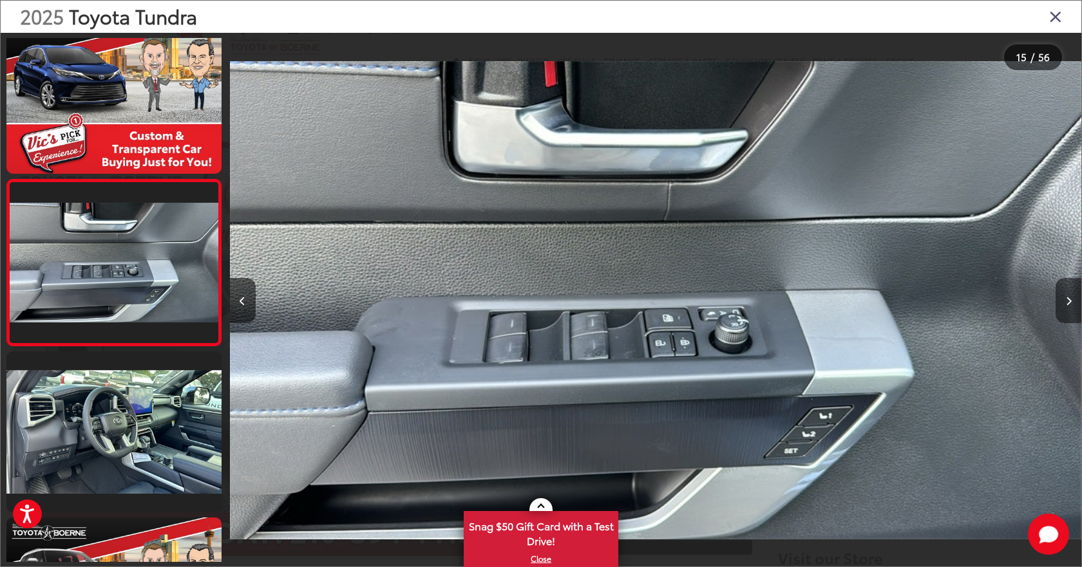
click at [1069, 301] on icon "Next image" at bounding box center [1068, 301] width 6 height 9
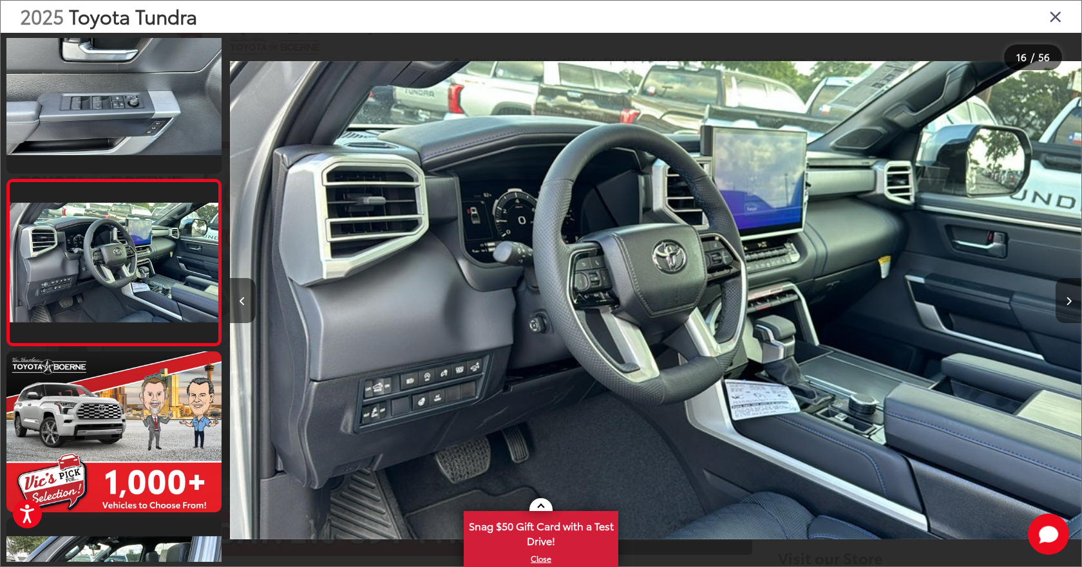
click at [1069, 301] on icon "Next image" at bounding box center [1068, 301] width 6 height 9
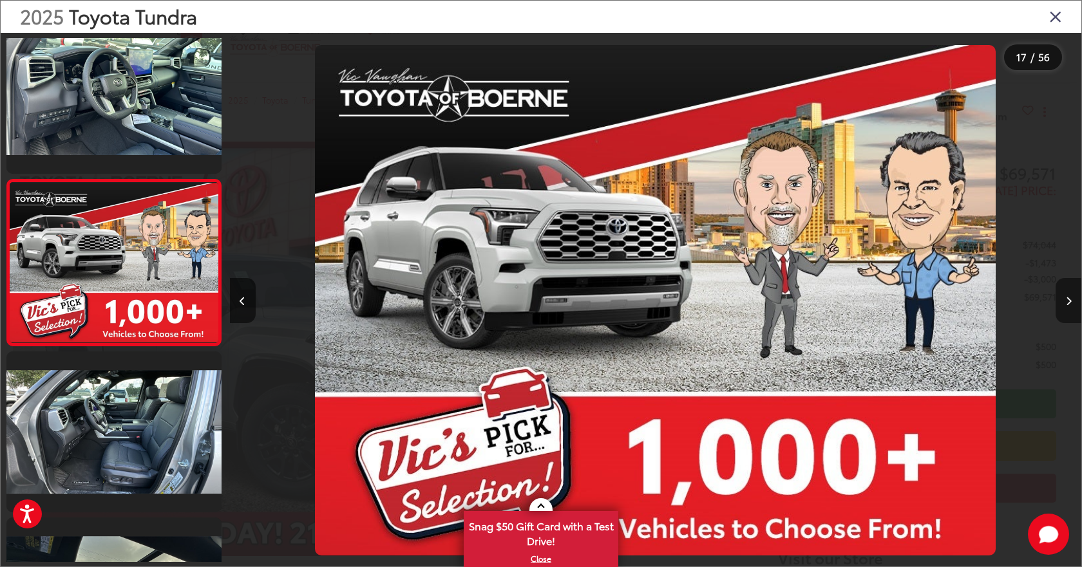
click at [1069, 301] on icon "Next image" at bounding box center [1068, 301] width 6 height 9
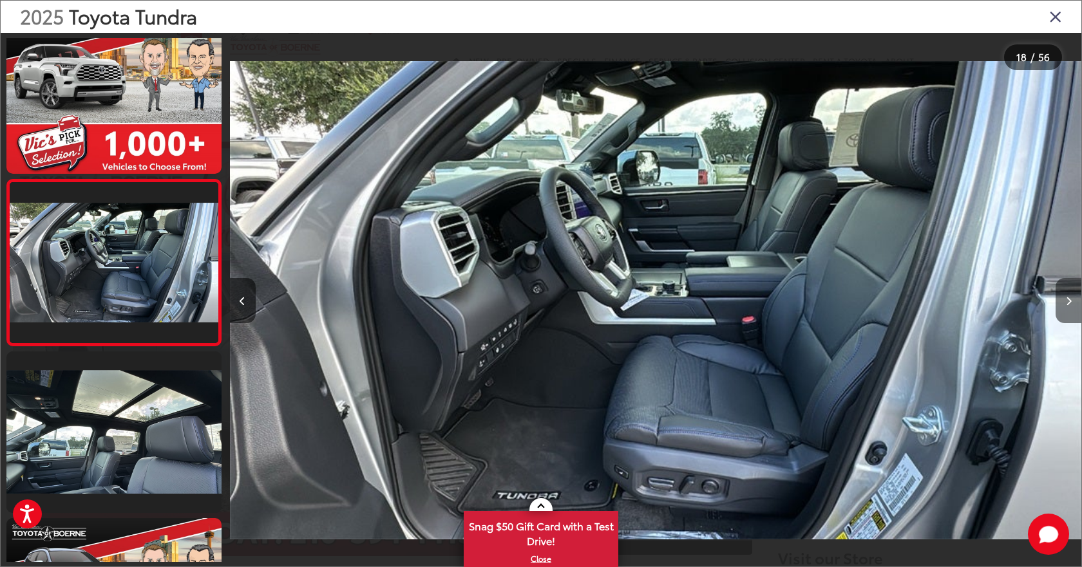
click at [1071, 301] on button "Next image" at bounding box center [1068, 300] width 26 height 45
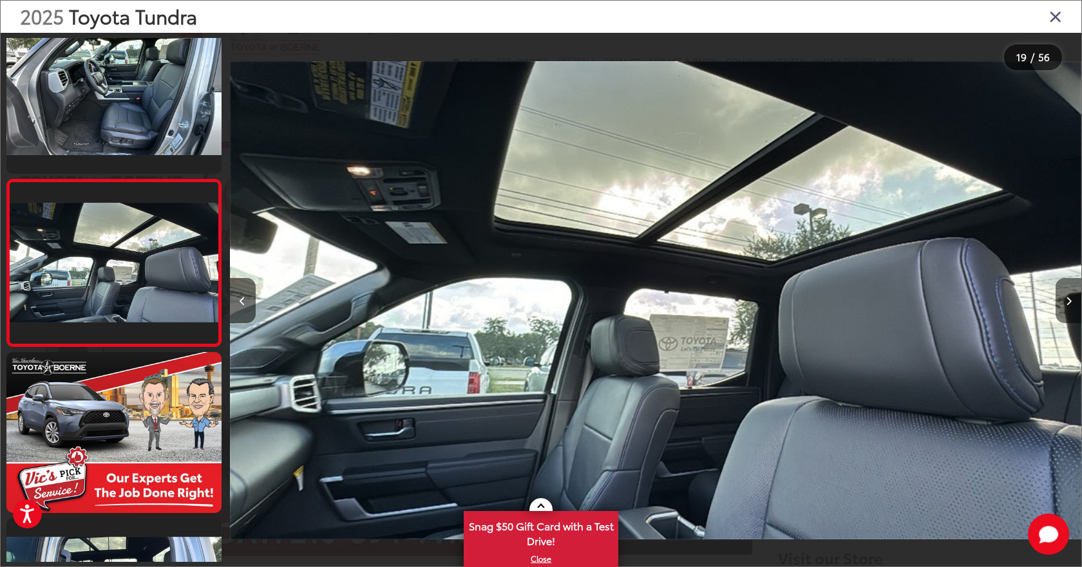
click at [1071, 301] on button "Next image" at bounding box center [1068, 300] width 26 height 45
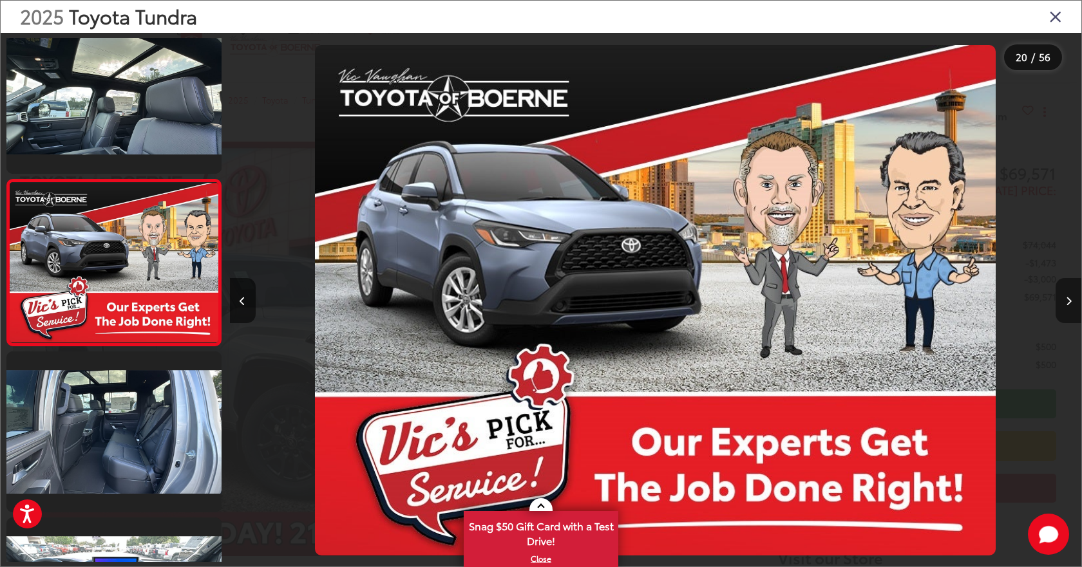
click at [1071, 301] on button "Next image" at bounding box center [1068, 300] width 26 height 45
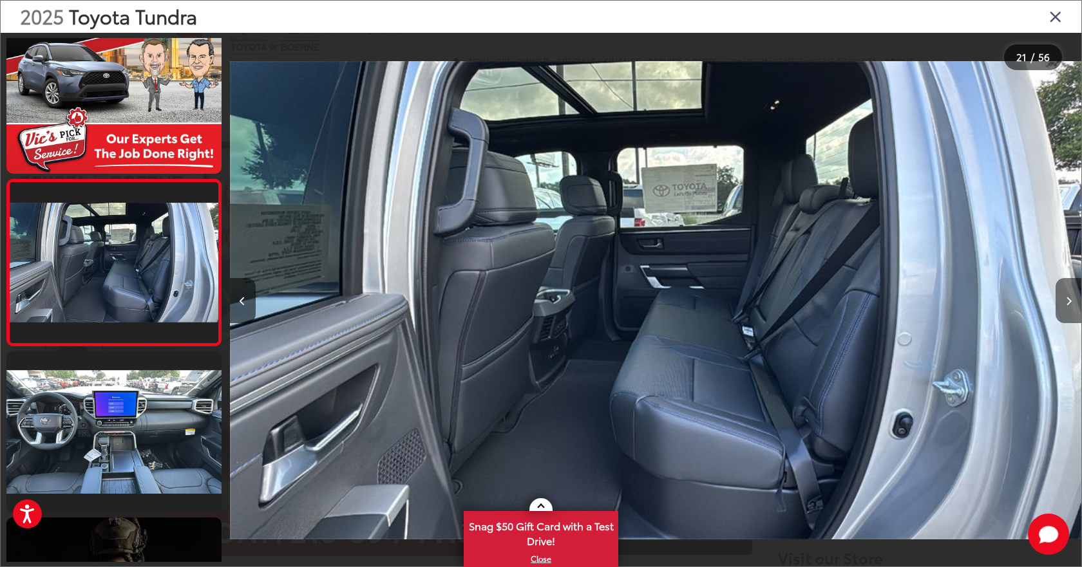
click at [1071, 301] on button "Next image" at bounding box center [1068, 300] width 26 height 45
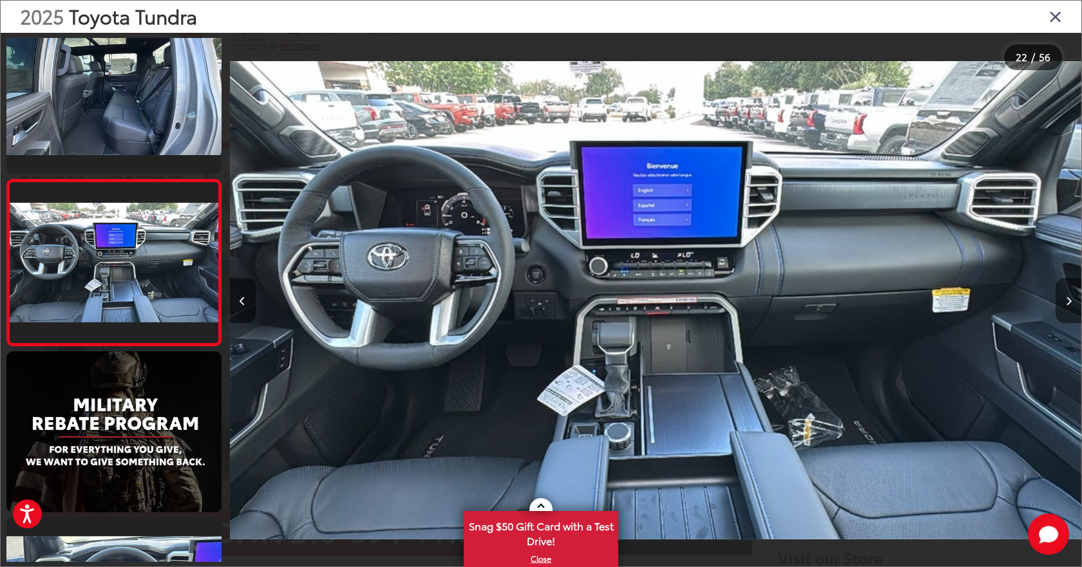
click at [1071, 301] on button "Next image" at bounding box center [1068, 300] width 26 height 45
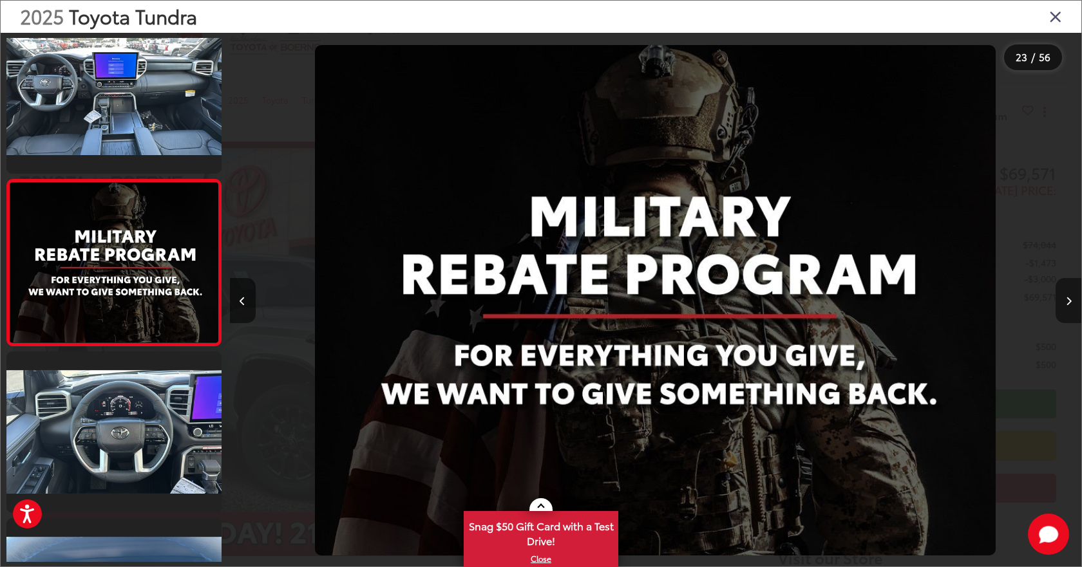
click at [1056, 293] on button "Next image" at bounding box center [1068, 300] width 26 height 45
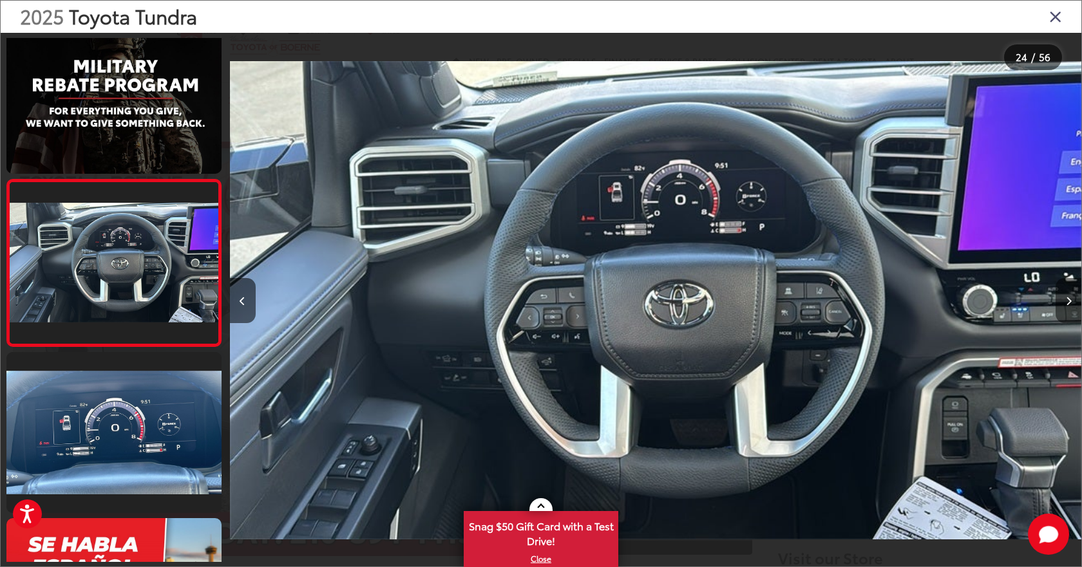
click at [1067, 299] on icon "Next image" at bounding box center [1068, 301] width 6 height 9
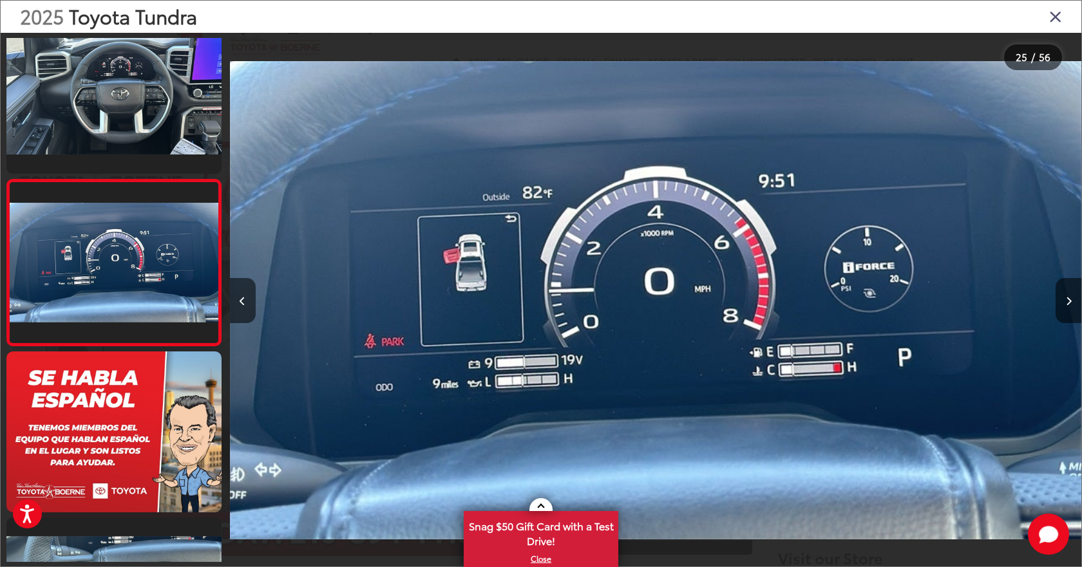
click at [1055, 10] on icon "Close gallery" at bounding box center [1055, 16] width 13 height 17
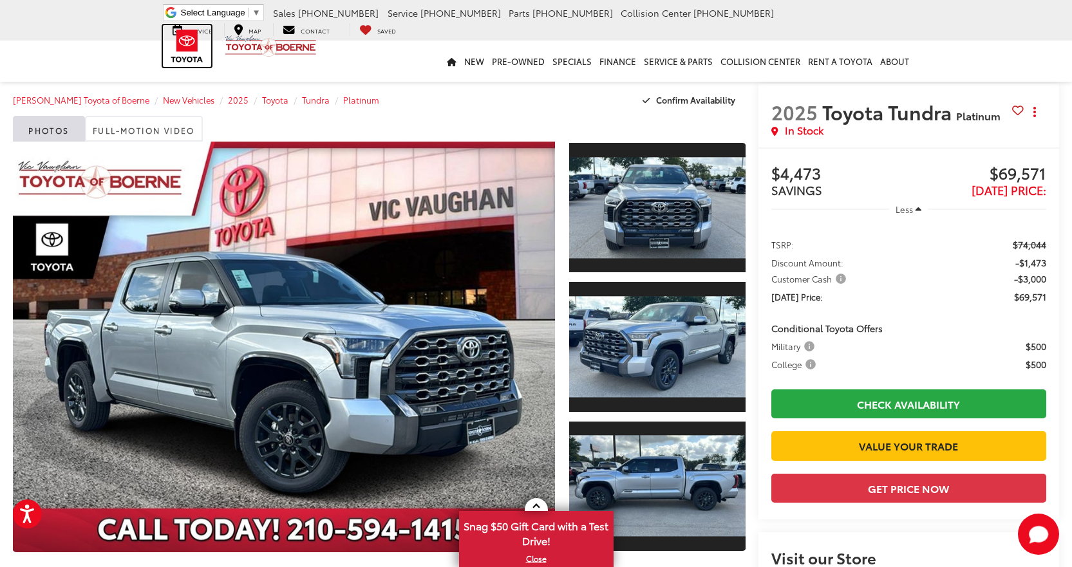
click at [177, 54] on img at bounding box center [187, 46] width 48 height 42
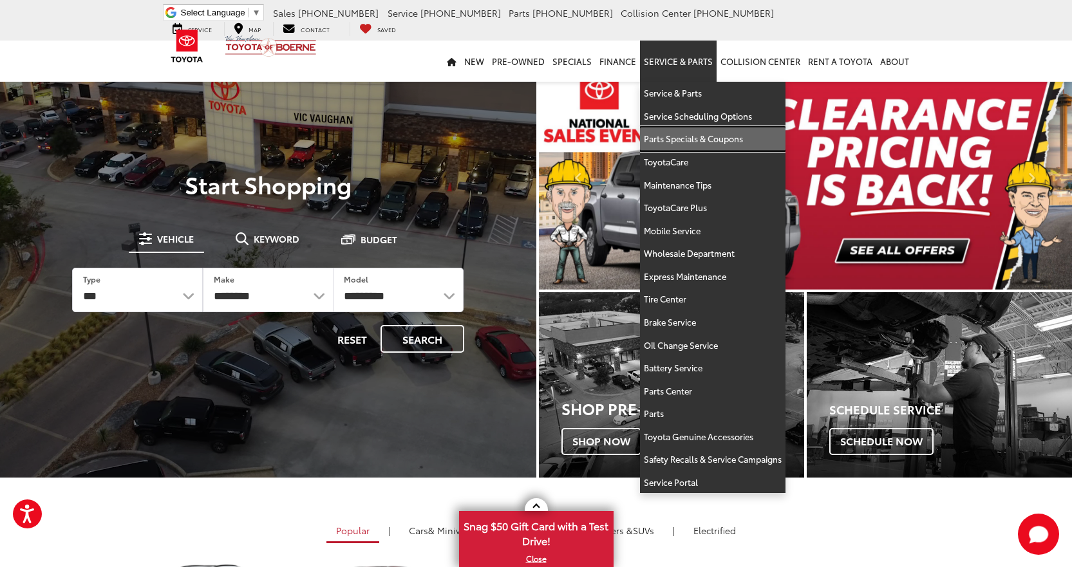
click at [680, 135] on link "Parts Specials & Coupons" at bounding box center [712, 138] width 145 height 23
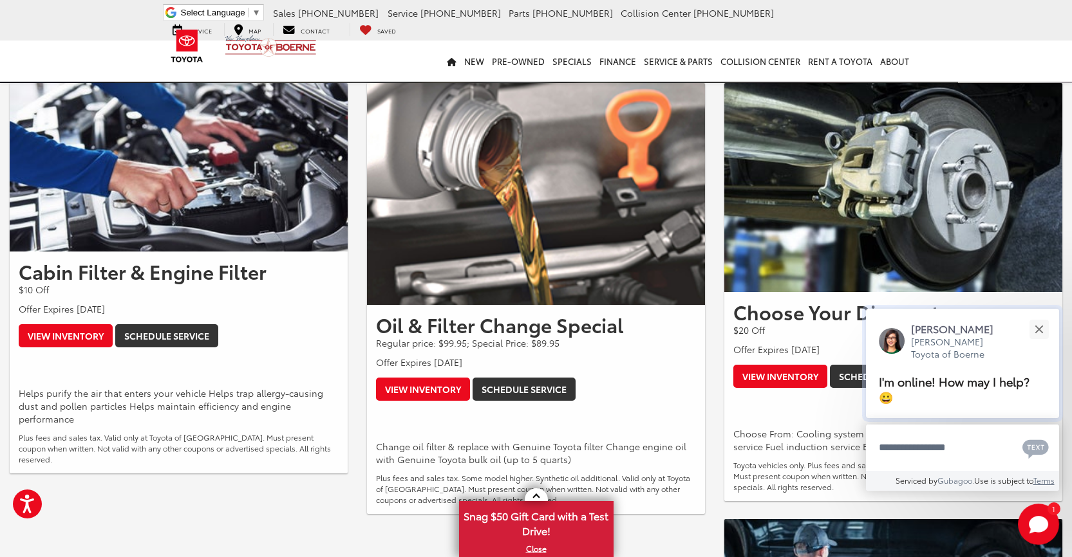
scroll to position [515, 0]
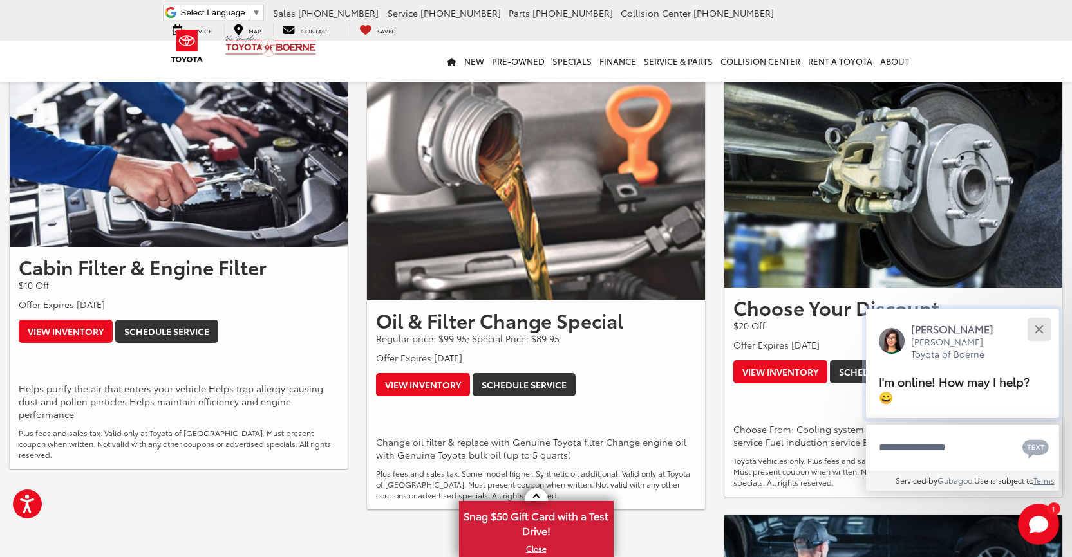
click at [1041, 328] on div "Close" at bounding box center [1039, 329] width 8 height 8
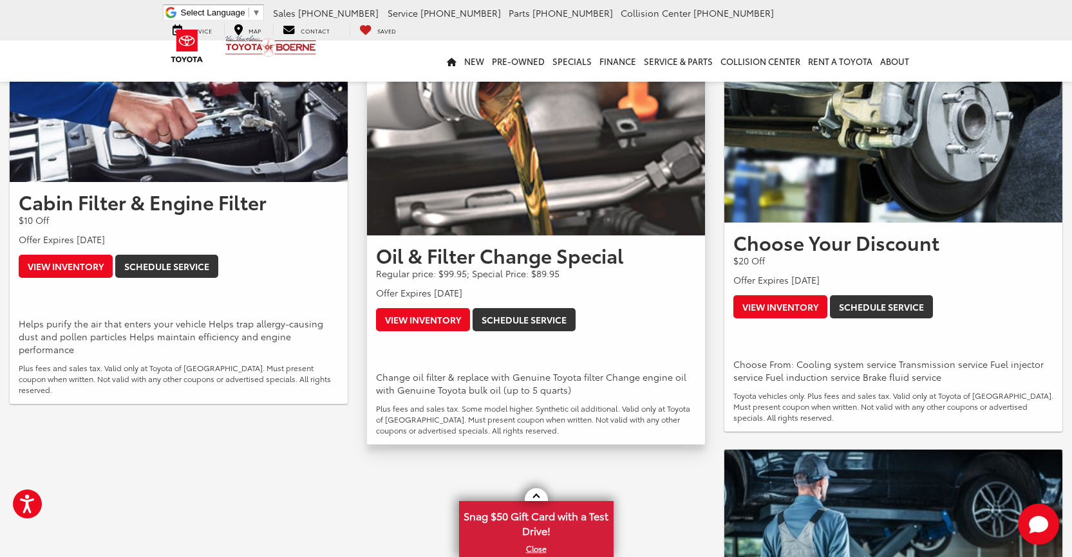
scroll to position [579, 0]
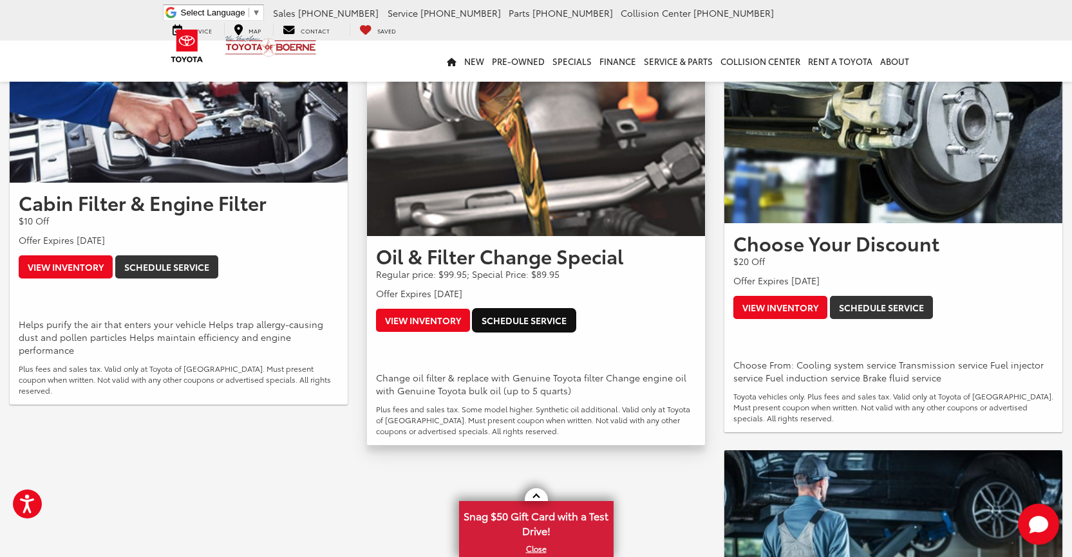
click at [517, 319] on link "Schedule Service" at bounding box center [524, 320] width 103 height 23
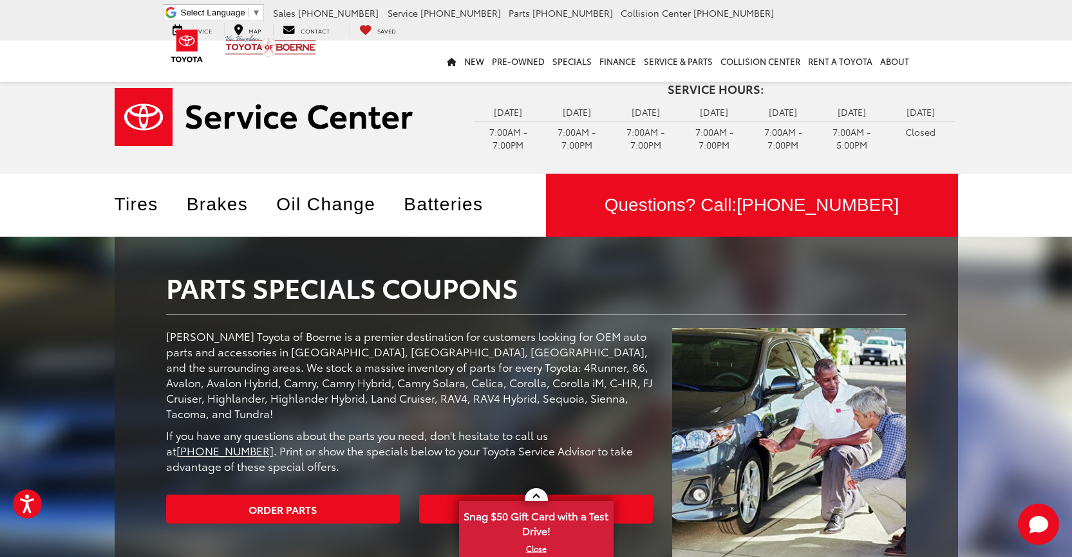
scroll to position [0, 0]
